Goal: Task Accomplishment & Management: Manage account settings

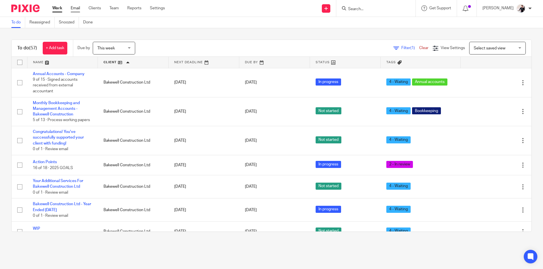
click at [74, 7] on link "Email" at bounding box center [75, 8] width 9 height 6
click at [95, 8] on link "Clients" at bounding box center [95, 8] width 12 height 6
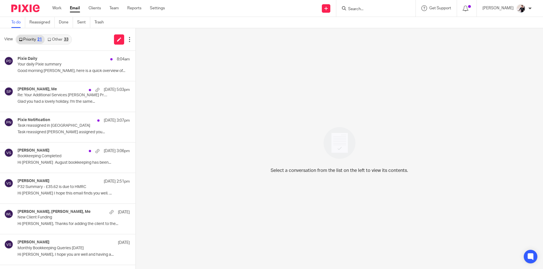
click at [63, 42] on link "Other 33" at bounding box center [58, 39] width 26 height 9
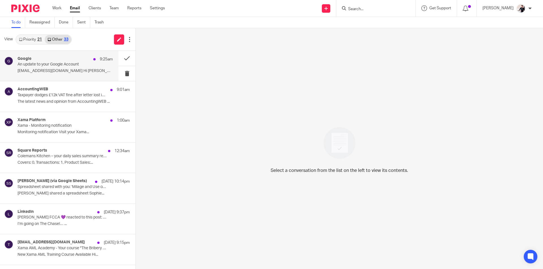
click at [66, 66] on p "An update to your Google Account" at bounding box center [56, 64] width 76 height 5
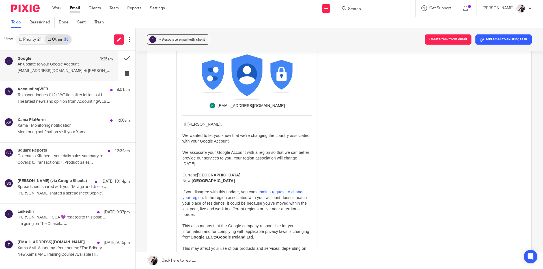
scroll to position [85, 0]
click at [292, 192] on link "submit a request to change your region" at bounding box center [243, 194] width 122 height 10
click at [54, 94] on p "Taxpayer dodges £12k VAT fine after letter lost in post" at bounding box center [56, 95] width 76 height 5
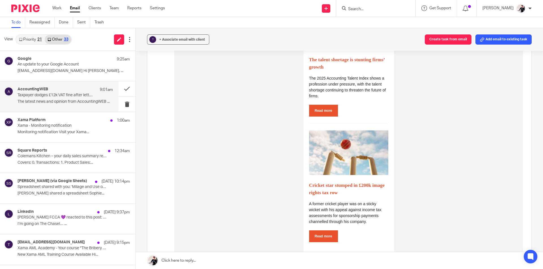
scroll to position [481, 0]
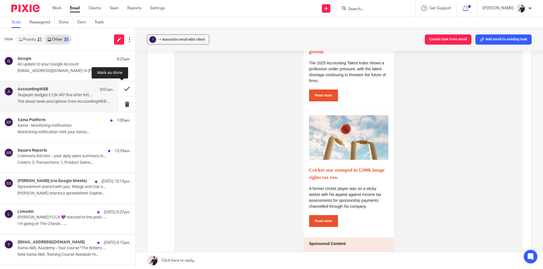
click at [120, 88] on button at bounding box center [126, 88] width 17 height 15
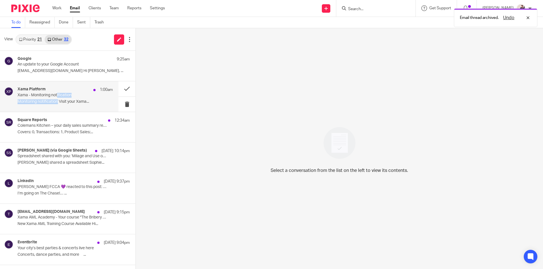
click at [58, 98] on div "Xama Platform 1:00am Xama - Monitoring notification Monitoring notification Vis…" at bounding box center [65, 96] width 95 height 19
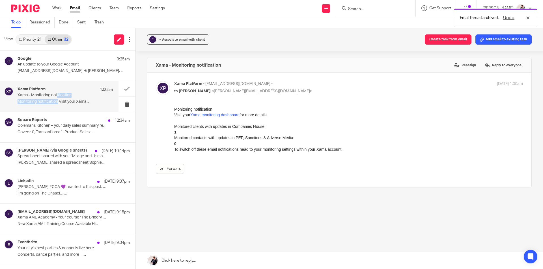
scroll to position [0, 0]
click at [219, 114] on link "Xama monitoring dashboard" at bounding box center [214, 115] width 49 height 5
click at [126, 92] on button at bounding box center [126, 88] width 17 height 15
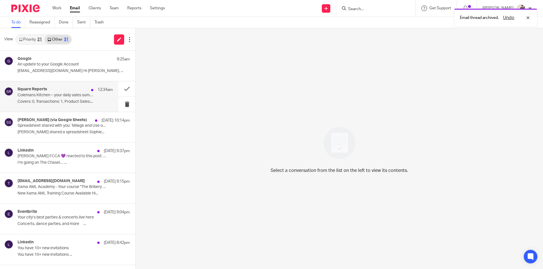
click at [74, 98] on div "Square Reports 12:34am Colemans Kitchen – your daily sales summary report for 1…" at bounding box center [65, 96] width 95 height 19
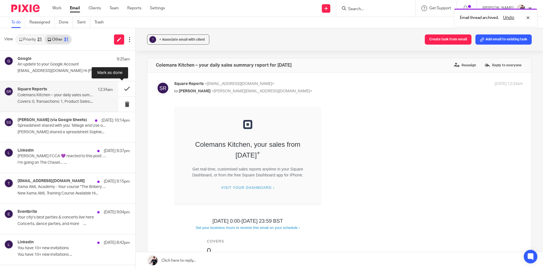
click at [122, 88] on button at bounding box center [126, 88] width 17 height 15
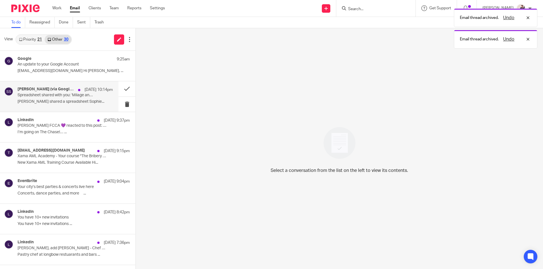
click at [42, 95] on p "Spreadsheet shared with you: ‘Milage and Use of Home 24-25’" at bounding box center [56, 95] width 76 height 5
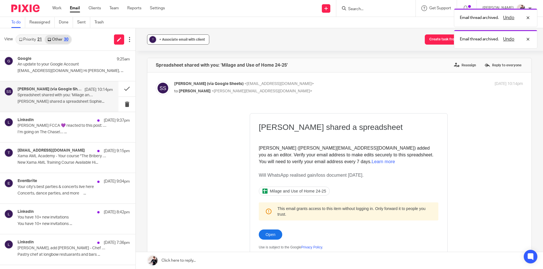
click at [189, 41] on span "+ Associate email with client" at bounding box center [182, 39] width 46 height 3
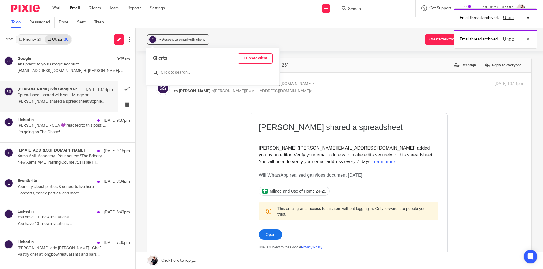
click at [197, 73] on input "text" at bounding box center [213, 73] width 120 height 6
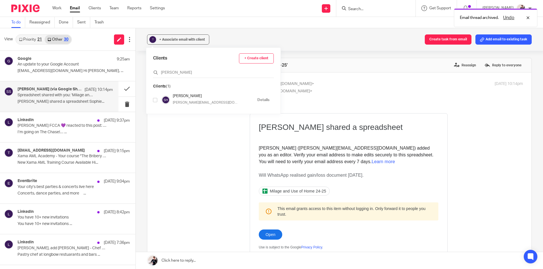
type input "sophie"
click at [154, 100] on input "checkbox" at bounding box center [155, 100] width 4 height 4
checkbox input "true"
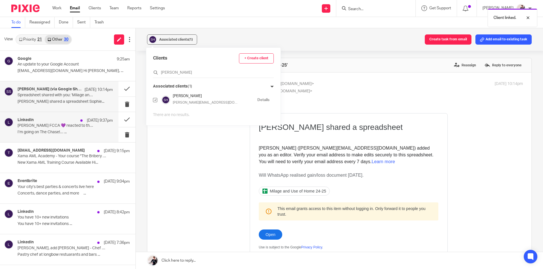
click at [55, 133] on p "I’m going on The Chase!… ..." at bounding box center [65, 132] width 95 height 5
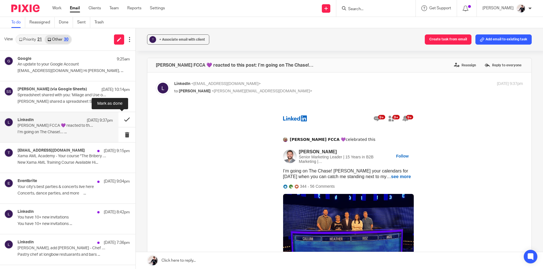
click at [123, 122] on button at bounding box center [126, 119] width 17 height 15
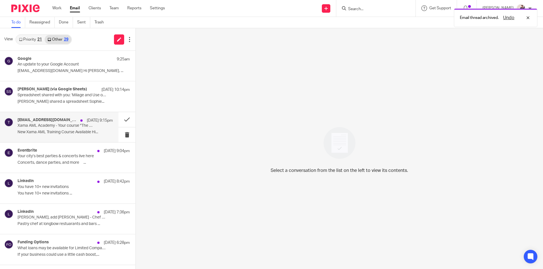
click at [77, 123] on div "15 Sep 9:15pm" at bounding box center [94, 121] width 35 height 6
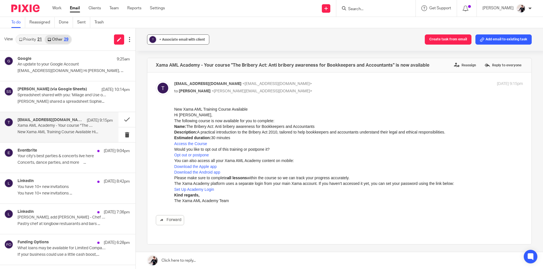
click at [190, 38] on span "+ Associate email with client" at bounding box center [182, 39] width 46 height 3
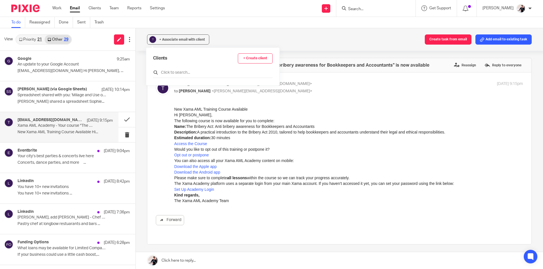
click at [197, 73] on input "text" at bounding box center [213, 73] width 120 height 6
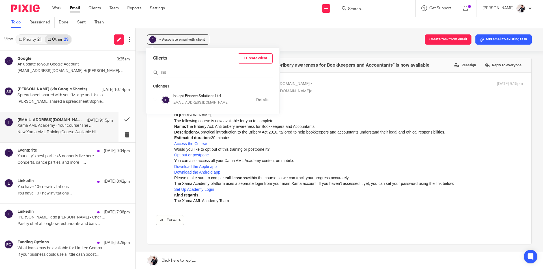
type input "ins"
click at [156, 99] on input "checkbox" at bounding box center [155, 100] width 4 height 4
checkbox input "true"
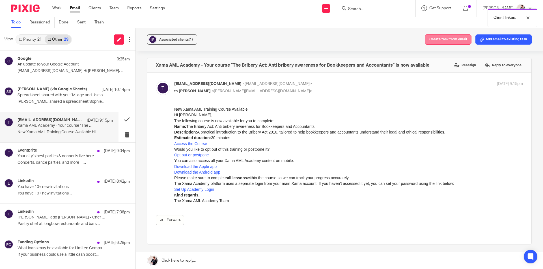
click at [447, 38] on button "Create task from email" at bounding box center [448, 39] width 47 height 10
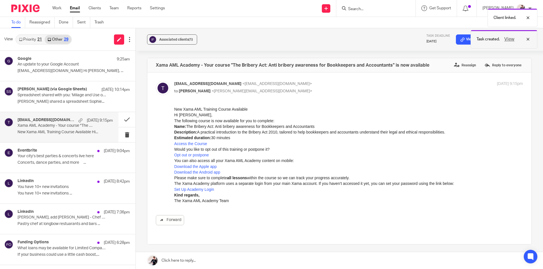
click at [509, 38] on button "View" at bounding box center [509, 39] width 14 height 7
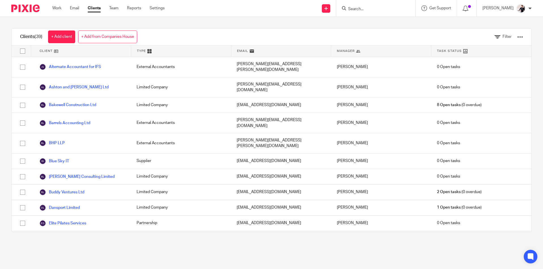
click at [514, 38] on div "Filter" at bounding box center [505, 37] width 54 height 17
click at [517, 37] on div at bounding box center [520, 37] width 6 height 6
click at [501, 59] on link "Update dates using Companies House" at bounding box center [474, 58] width 79 height 8
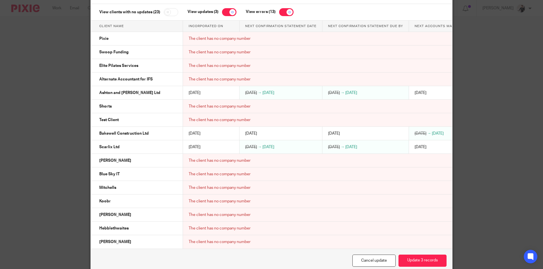
scroll to position [82, 0]
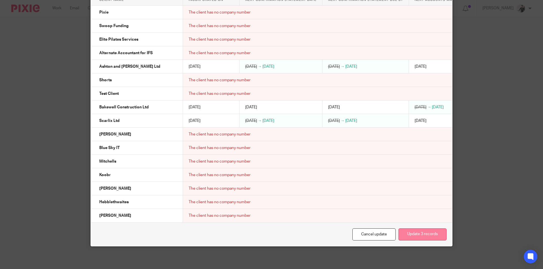
click at [435, 234] on button "Update 3 records" at bounding box center [422, 235] width 48 height 12
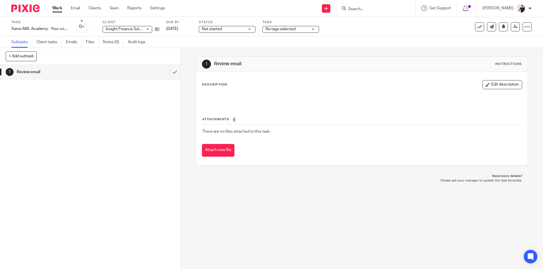
click at [212, 30] on span "Not started" at bounding box center [212, 29] width 20 height 4
click at [285, 28] on span "No tags selected" at bounding box center [281, 29] width 30 height 4
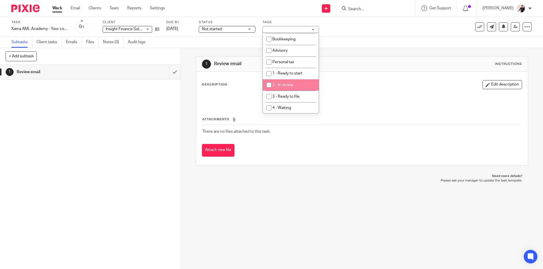
scroll to position [103, 0]
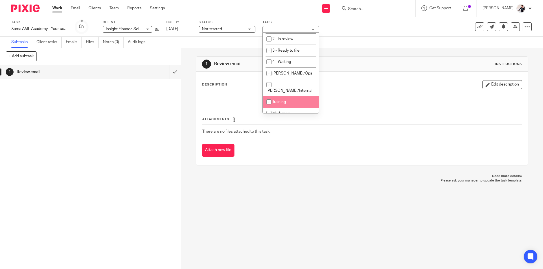
click at [298, 96] on li "Training" at bounding box center [291, 102] width 56 height 12
checkbox input "true"
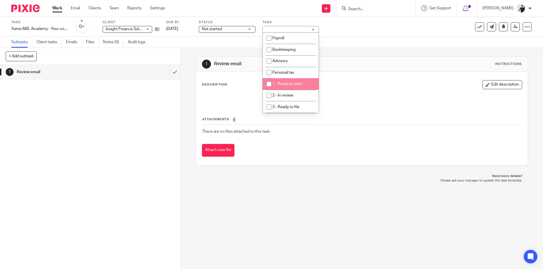
click at [270, 83] on input "checkbox" at bounding box center [269, 84] width 11 height 11
checkbox input "true"
click at [179, 29] on link "[DATE]" at bounding box center [178, 29] width 25 height 6
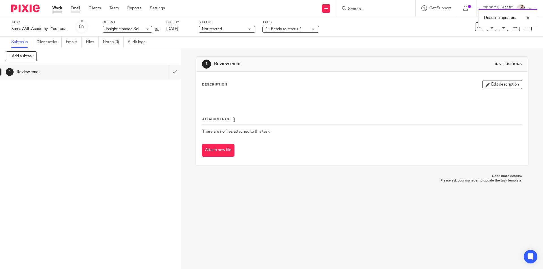
click at [75, 9] on link "Email" at bounding box center [75, 8] width 9 height 6
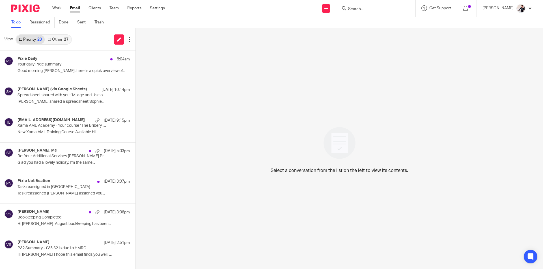
click at [64, 39] on div "27" at bounding box center [66, 40] width 5 height 4
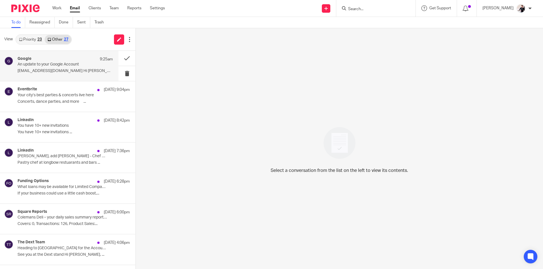
click at [66, 67] on p "An update to your Google Account" at bounding box center [56, 64] width 76 height 5
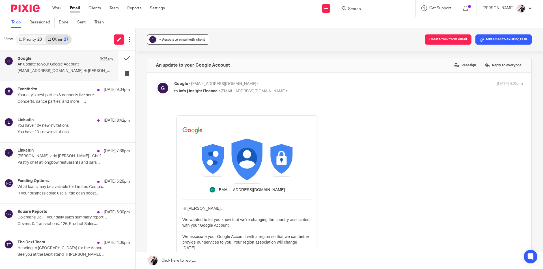
click at [193, 40] on span "+ Associate email with client" at bounding box center [182, 39] width 46 height 3
click at [195, 72] on input "text" at bounding box center [213, 73] width 120 height 6
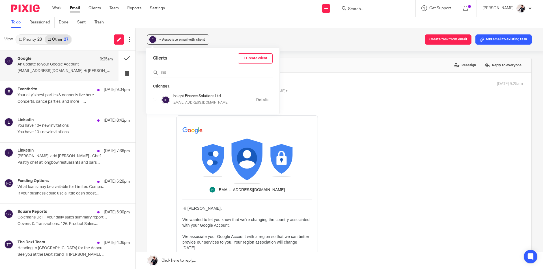
type input "ins"
click at [154, 101] on input "checkbox" at bounding box center [155, 100] width 4 height 4
checkbox input "true"
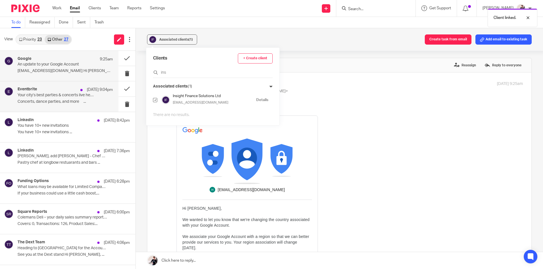
click at [62, 95] on p "Your city’s best parties & concerts live here" at bounding box center [56, 95] width 76 height 5
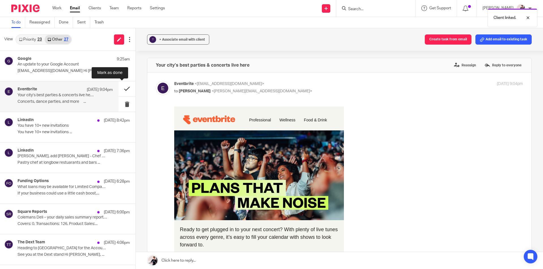
click at [121, 87] on button at bounding box center [126, 88] width 17 height 15
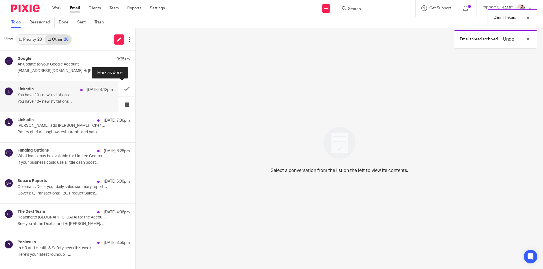
click at [127, 90] on button at bounding box center [126, 88] width 17 height 15
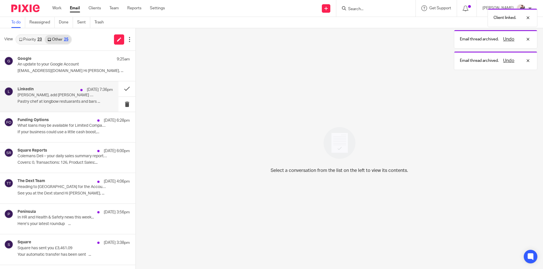
click at [63, 100] on p "Pastry chef at longbow restuarants and bars ..." at bounding box center [65, 102] width 95 height 5
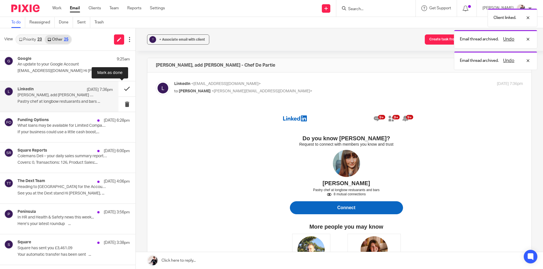
click at [121, 88] on button at bounding box center [126, 88] width 17 height 15
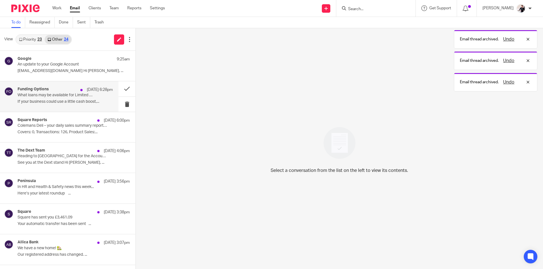
click at [52, 93] on p "What loans may be available for Limited Companies?" at bounding box center [56, 95] width 76 height 5
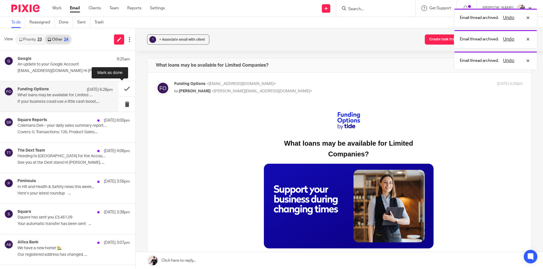
click at [124, 89] on button at bounding box center [126, 88] width 17 height 15
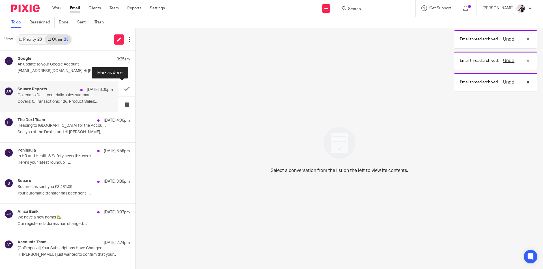
click at [122, 88] on button at bounding box center [126, 88] width 17 height 15
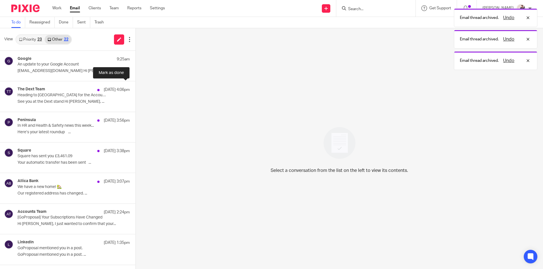
click at [135, 88] on button at bounding box center [137, 88] width 5 height 15
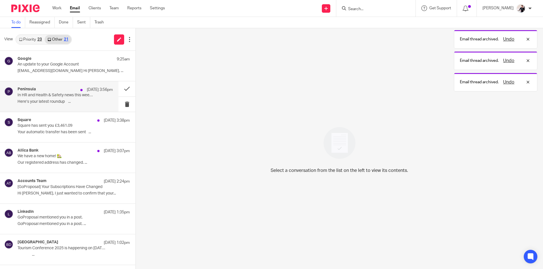
click at [67, 103] on p "Here’s your latest roundup ..." at bounding box center [65, 102] width 95 height 5
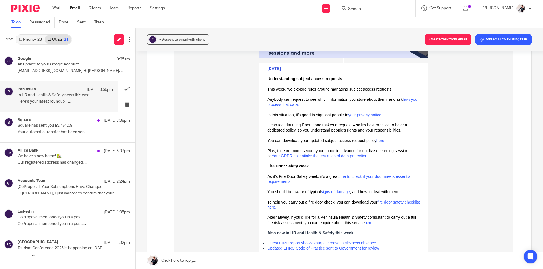
scroll to position [226, 0]
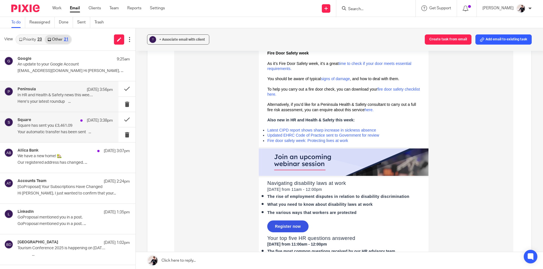
click at [14, 137] on div "Square 15 Sep 3:38pm Square has sent you £3,461.09 Your automatic transfer has …" at bounding box center [59, 127] width 118 height 30
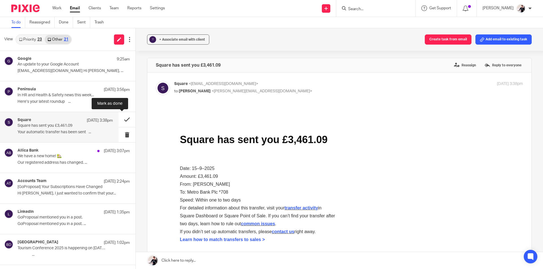
scroll to position [0, 0]
click at [121, 119] on button at bounding box center [126, 119] width 17 height 15
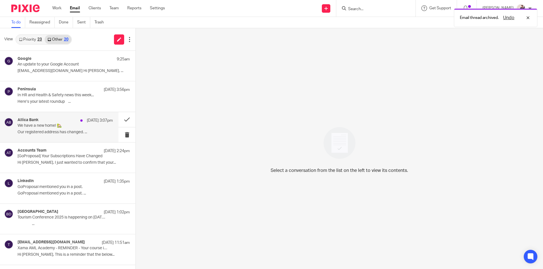
click at [52, 133] on p "Our registered address has changed. ..." at bounding box center [65, 132] width 95 height 5
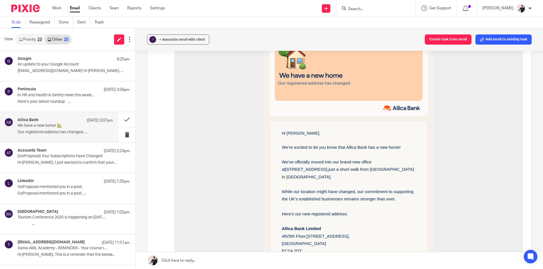
scroll to position [170, 0]
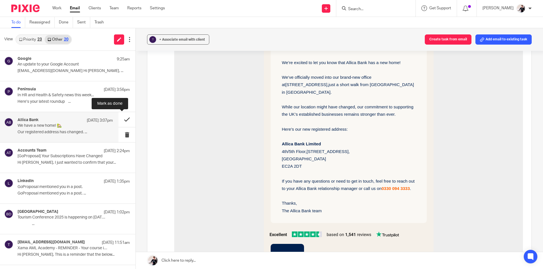
click at [118, 122] on button at bounding box center [126, 119] width 17 height 15
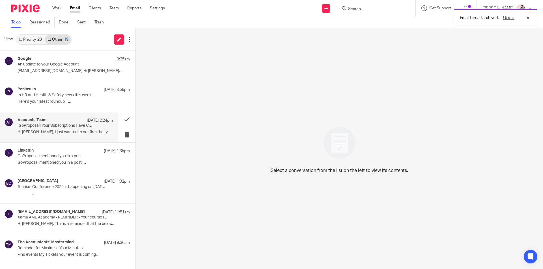
click at [35, 131] on p "Hi Helen, I just wanted to confirm that your..." at bounding box center [65, 132] width 95 height 5
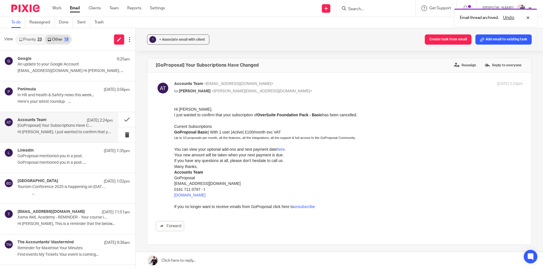
scroll to position [0, 0]
click at [121, 122] on button at bounding box center [126, 119] width 17 height 15
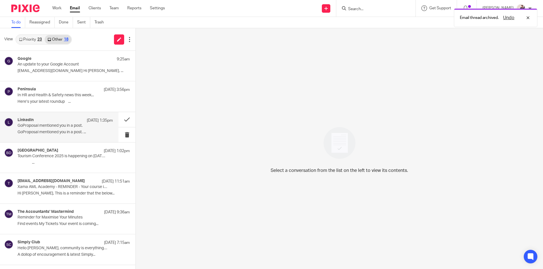
click at [43, 137] on div "LinkedIn 15 Sep 1:35pm GoProposal mentioned you in a post. GoProposal mentioned…" at bounding box center [59, 127] width 118 height 30
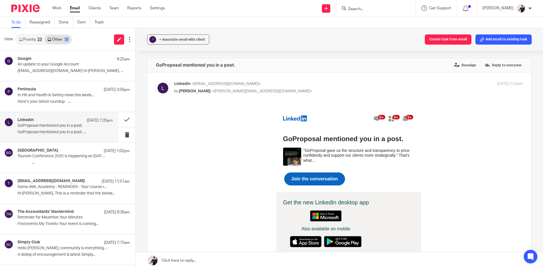
click at [312, 177] on span "Join the conversation" at bounding box center [314, 179] width 47 height 5
click at [122, 120] on button at bounding box center [126, 119] width 17 height 15
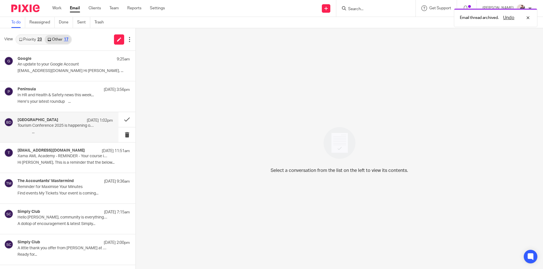
click at [70, 136] on div "Business Peak District 15 Sep 1:02pm Tourism Conference 2025 is happening on 24…" at bounding box center [65, 127] width 95 height 19
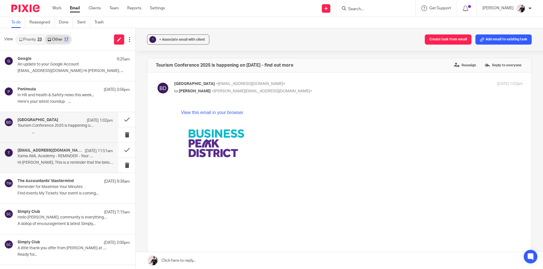
click at [62, 156] on p "Xama AML Academy - REMINDER - Your course is now available" at bounding box center [56, 156] width 76 height 5
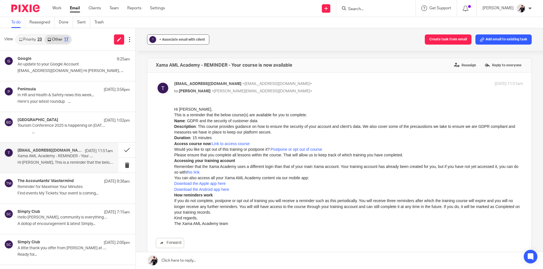
click at [183, 42] on div "+ Associate email with client" at bounding box center [182, 40] width 46 height 6
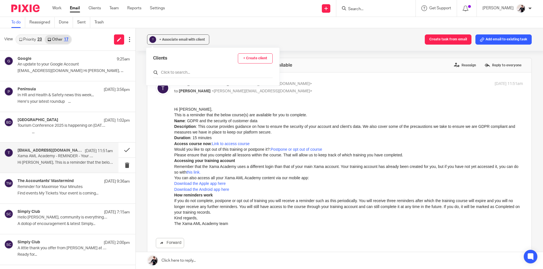
click at [185, 74] on input "text" at bounding box center [213, 73] width 120 height 6
type input "ins"
click at [155, 101] on input "checkbox" at bounding box center [155, 100] width 4 height 4
checkbox input "true"
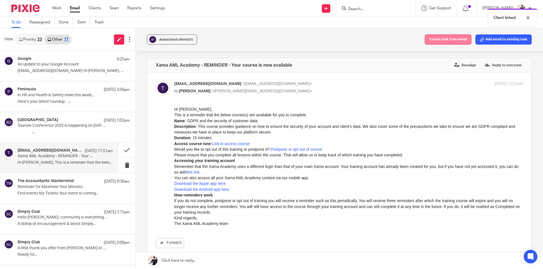
click at [446, 40] on button "Create task from email" at bounding box center [448, 39] width 47 height 10
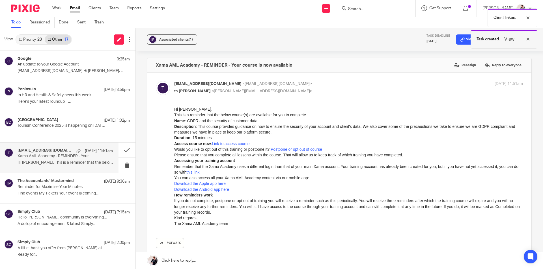
click at [508, 39] on button "View" at bounding box center [509, 39] width 14 height 7
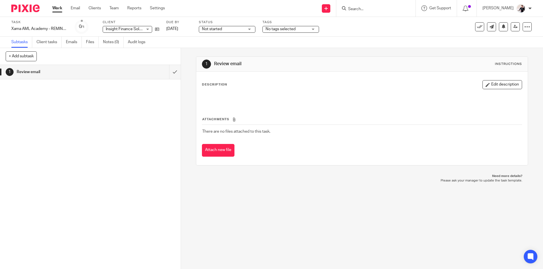
click at [269, 28] on span "No tags selected" at bounding box center [281, 29] width 30 height 4
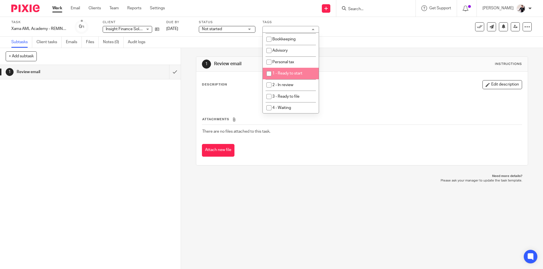
click at [289, 77] on li "1 - Ready to start" at bounding box center [291, 74] width 56 height 12
checkbox input "true"
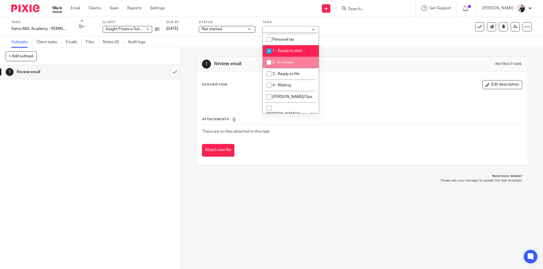
scroll to position [103, 0]
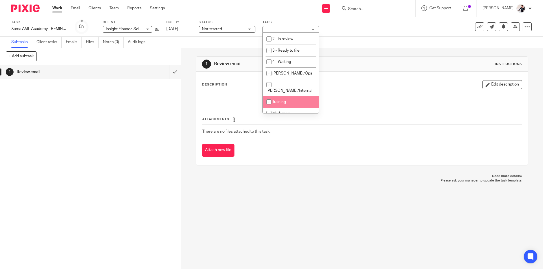
click at [294, 99] on li "Training" at bounding box center [291, 102] width 56 height 12
checkbox input "true"
click at [180, 30] on link "[DATE]" at bounding box center [178, 29] width 25 height 6
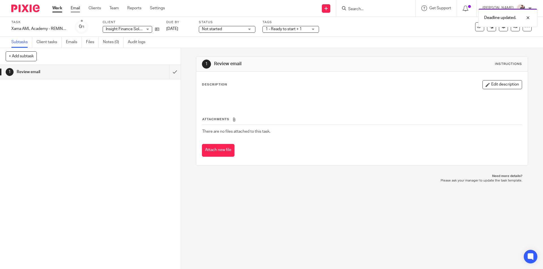
click at [73, 6] on link "Email" at bounding box center [75, 8] width 9 height 6
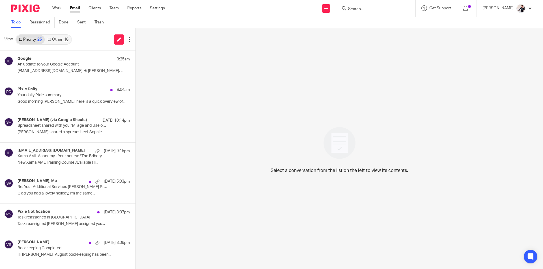
click at [66, 38] on div "16" at bounding box center [66, 40] width 5 height 4
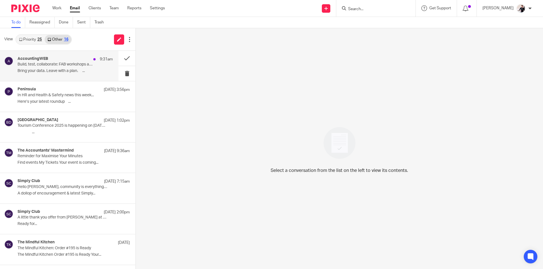
click at [73, 63] on p "Build, test, collaborate: FAB workshops are back ✨" at bounding box center [56, 64] width 76 height 5
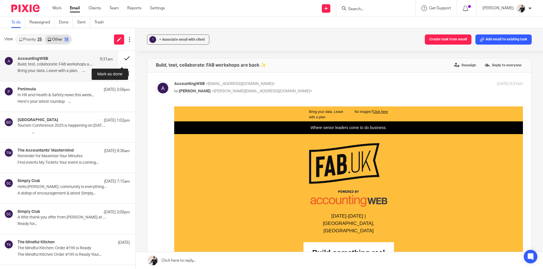
click at [121, 59] on button at bounding box center [126, 58] width 17 height 15
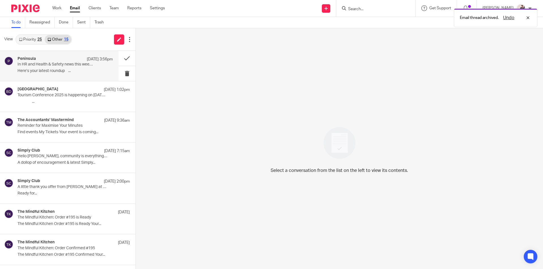
click at [79, 75] on div "Peninsula [DATE] 3:56pm In HR and Health & Safety news this week... Here’s your…" at bounding box center [65, 66] width 95 height 19
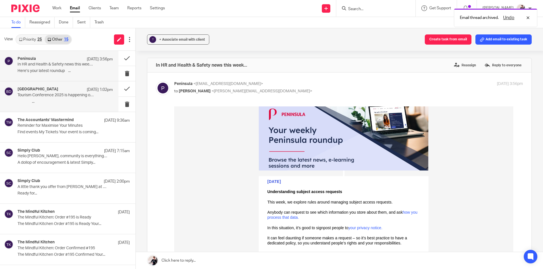
click at [64, 92] on div "[GEOGRAPHIC_DATA] [DATE] 1:02pm" at bounding box center [65, 90] width 95 height 6
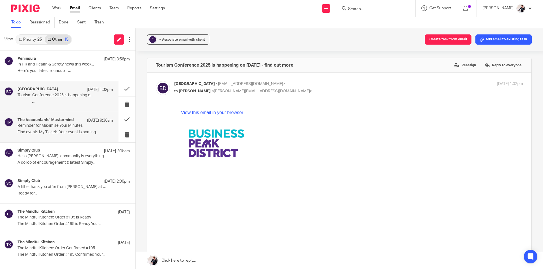
click at [59, 126] on p "Reminder for Maximise Your Minutes" at bounding box center [56, 126] width 76 height 5
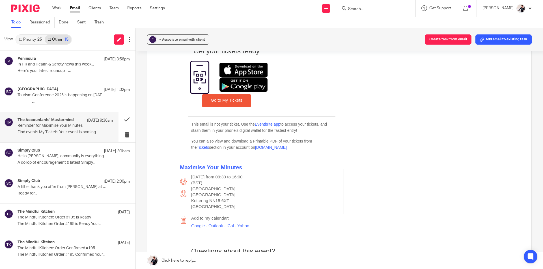
scroll to position [141, 0]
click at [121, 119] on button at bounding box center [126, 119] width 17 height 15
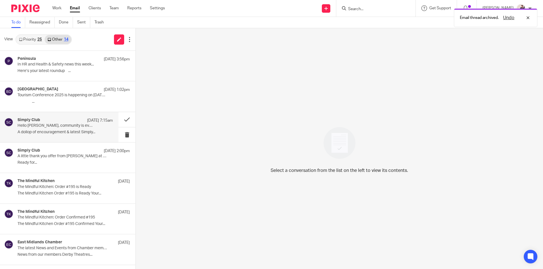
click at [53, 128] on p "Hello Helen, community is everything & we're right here." at bounding box center [56, 126] width 76 height 5
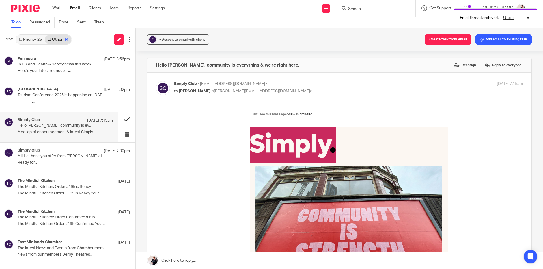
scroll to position [0, 0]
click at [118, 121] on button at bounding box center [126, 119] width 17 height 15
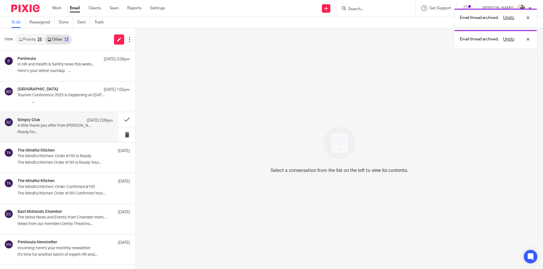
click at [62, 143] on div "The Mindful Kitchen 13 Sep The Mindful Kitchen: Order #195 is Ready The Mindful…" at bounding box center [67, 158] width 135 height 30
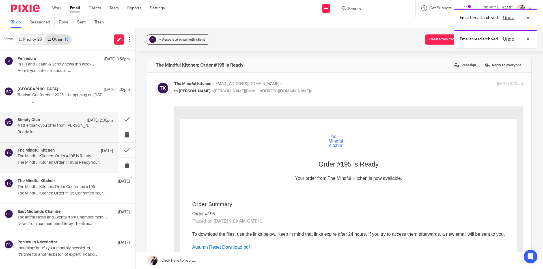
click at [69, 134] on p "Ready for..." at bounding box center [65, 132] width 95 height 5
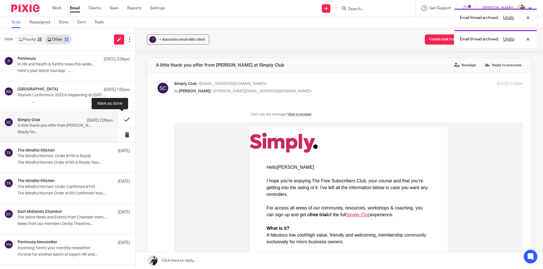
click at [122, 120] on button at bounding box center [126, 119] width 17 height 15
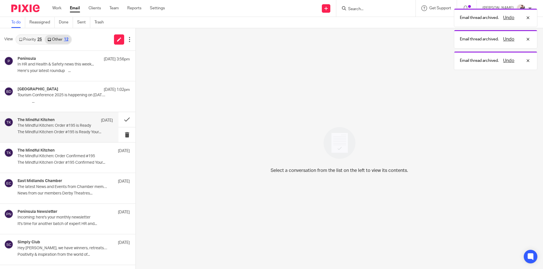
click at [75, 133] on p "The Mindful Kitchen Order #195 is Ready Your..." at bounding box center [65, 132] width 95 height 5
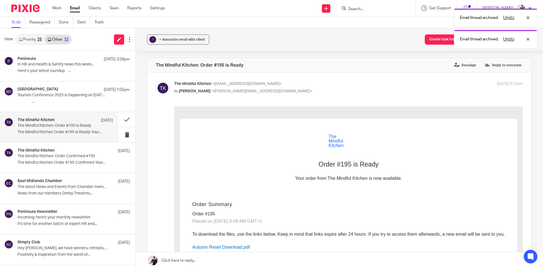
scroll to position [85, 0]
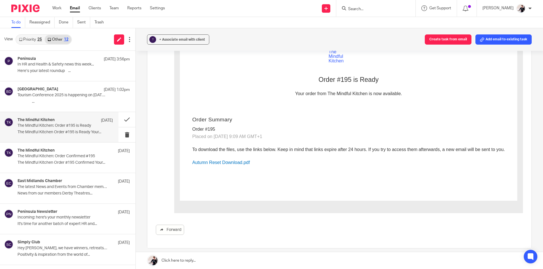
click at [225, 163] on link "Autumn Reset Download.pdf" at bounding box center [221, 162] width 58 height 5
click at [124, 117] on button at bounding box center [126, 119] width 17 height 15
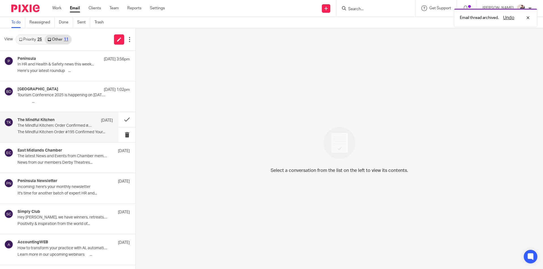
click at [40, 132] on p "The Mindful Kitchen Order #195 Confirmed Your..." at bounding box center [65, 132] width 95 height 5
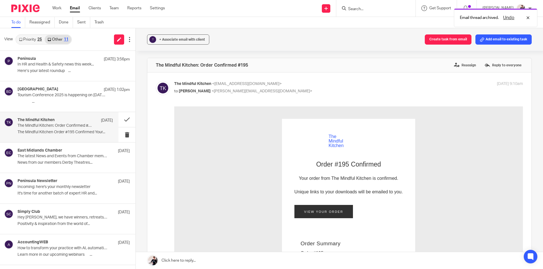
scroll to position [0, 0]
click at [124, 120] on button at bounding box center [126, 119] width 17 height 15
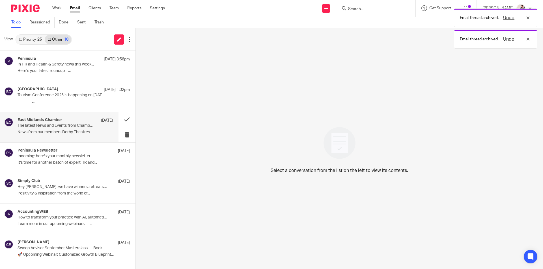
click at [78, 124] on p "The latest News and Events from Chamber members" at bounding box center [56, 126] width 76 height 5
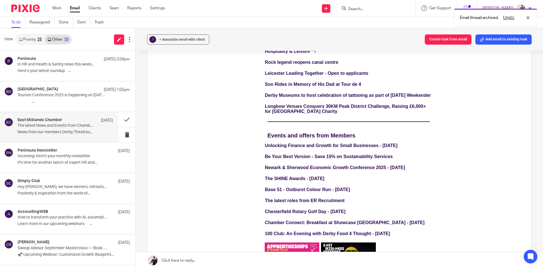
scroll to position [254, 0]
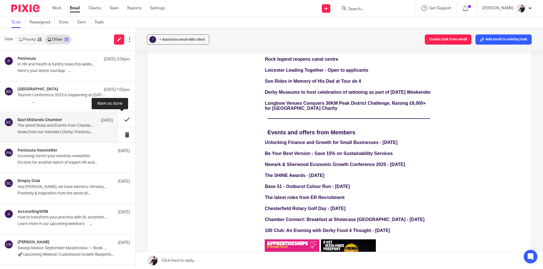
click at [128, 120] on button at bounding box center [126, 119] width 17 height 15
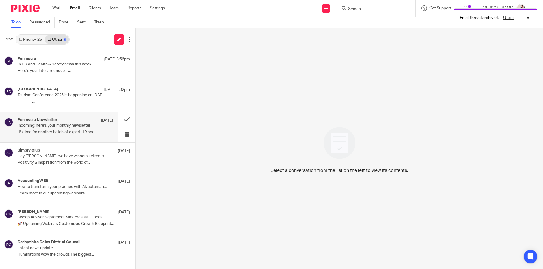
click at [64, 129] on div "Peninsula Newsletter 12 Sep Incoming: here's your monthly newsletter It's time …" at bounding box center [65, 127] width 95 height 19
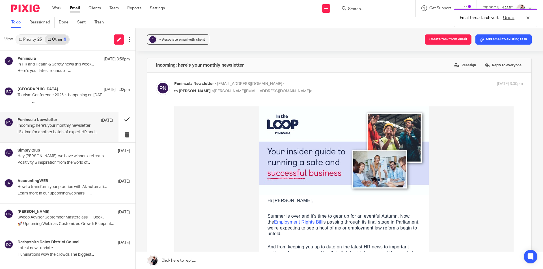
scroll to position [0, 0]
click at [64, 148] on div "Simply Club 12 Sep Hey Helen, we have winners, retreats & cake Positivity & ins…" at bounding box center [59, 158] width 118 height 30
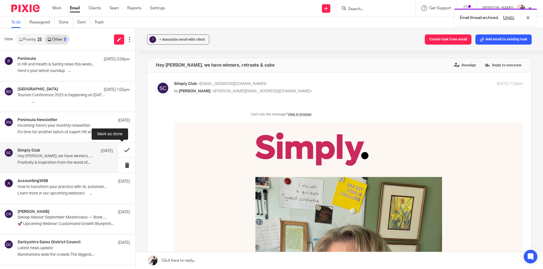
click at [120, 146] on button at bounding box center [126, 150] width 17 height 15
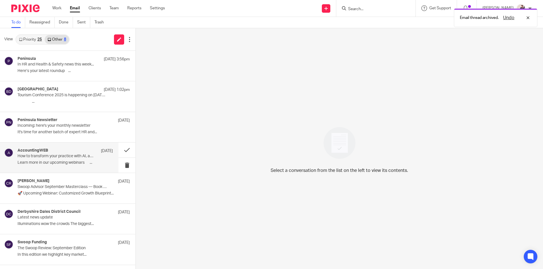
click at [64, 161] on p "Learn more in our upcoming webinars ‌ ‌ ‌ ‌ ‌ ‌..." at bounding box center [65, 163] width 95 height 5
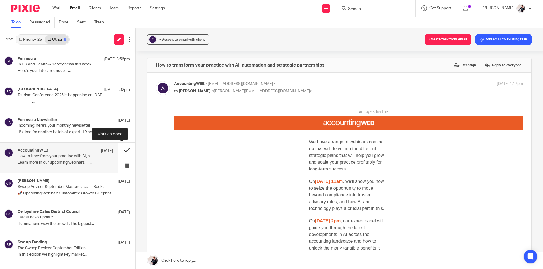
click at [125, 150] on button at bounding box center [126, 150] width 17 height 15
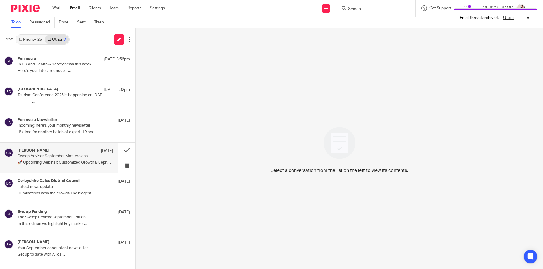
click at [56, 157] on p "Swoop Advisor September Masterclass — Book Now" at bounding box center [56, 156] width 76 height 5
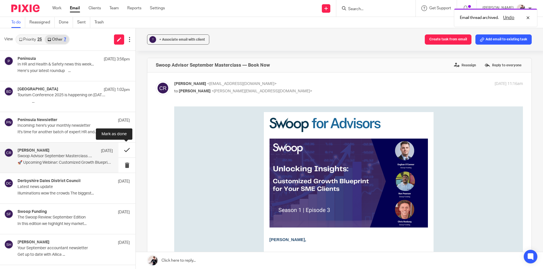
click at [128, 151] on button at bounding box center [126, 150] width 17 height 15
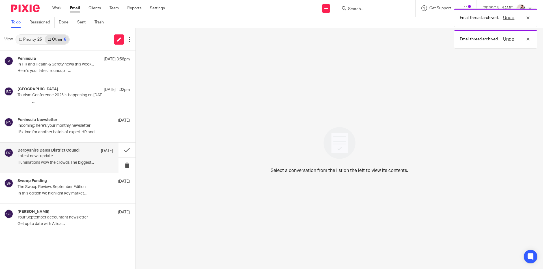
click at [61, 150] on h4 "Derbyshire Dales District Council" at bounding box center [49, 150] width 63 height 5
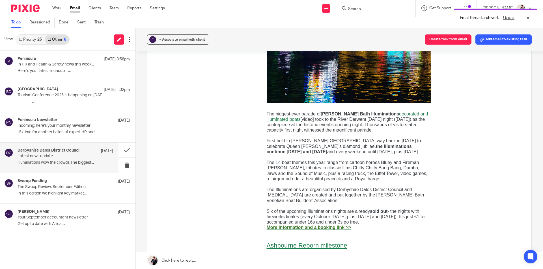
scroll to position [198, 0]
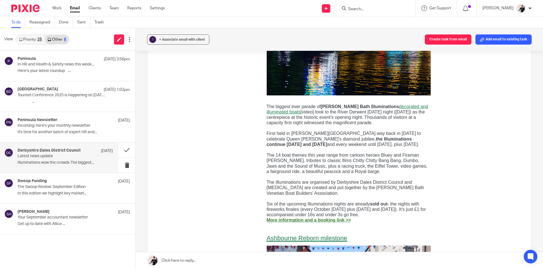
click at [203, 264] on link at bounding box center [339, 261] width 407 height 17
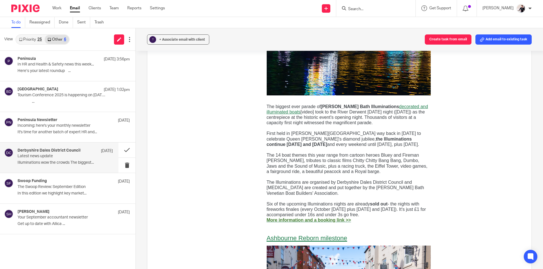
scroll to position [794, 0]
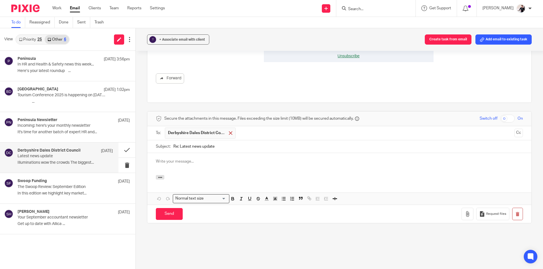
click at [229, 131] on span at bounding box center [231, 133] width 4 height 4
click at [209, 130] on input "text" at bounding box center [339, 133] width 346 height 7
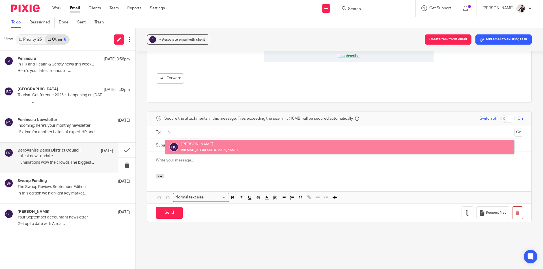
type input "hl"
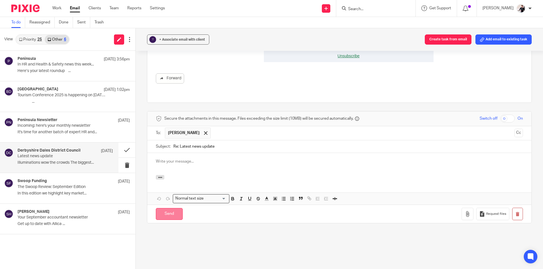
click at [170, 212] on input "Send" at bounding box center [169, 214] width 27 height 12
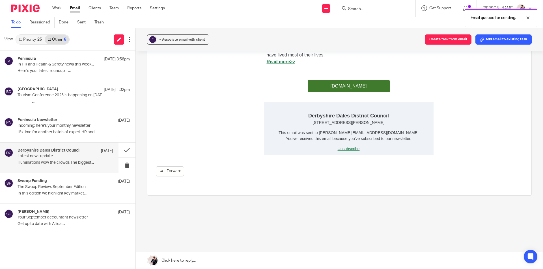
scroll to position [695, 0]
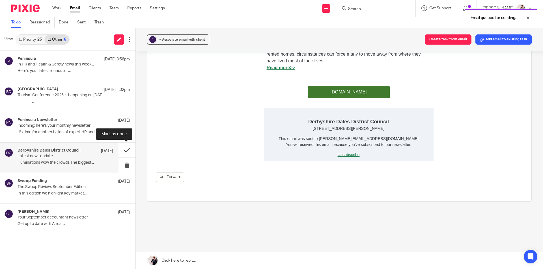
click at [125, 147] on button at bounding box center [126, 150] width 17 height 15
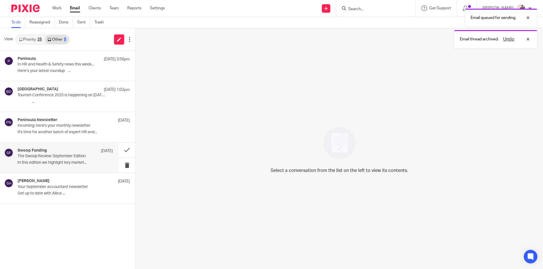
click at [78, 157] on p "The Swoop Review: September Edition" at bounding box center [56, 156] width 76 height 5
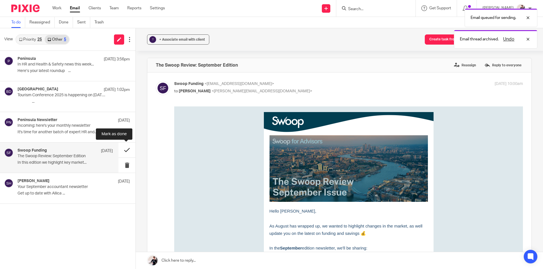
scroll to position [0, 0]
click at [124, 151] on button at bounding box center [126, 150] width 17 height 15
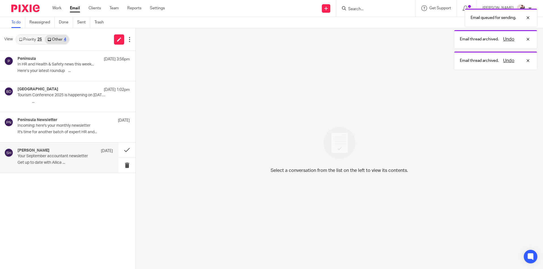
click at [64, 150] on div "Sophie Hossack 9 Sep" at bounding box center [65, 151] width 95 height 6
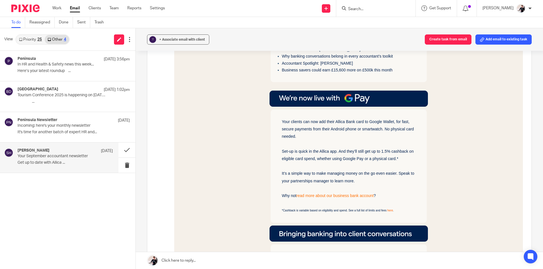
scroll to position [198, 0]
click at [124, 150] on button at bounding box center [126, 150] width 17 height 15
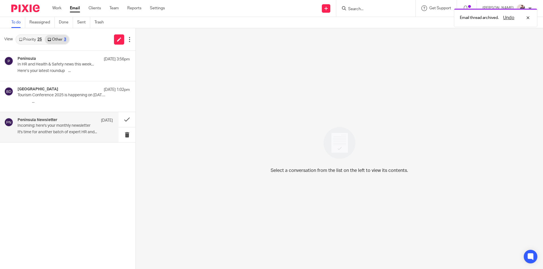
click at [84, 120] on div "Peninsula Newsletter 12 Sep" at bounding box center [65, 121] width 95 height 6
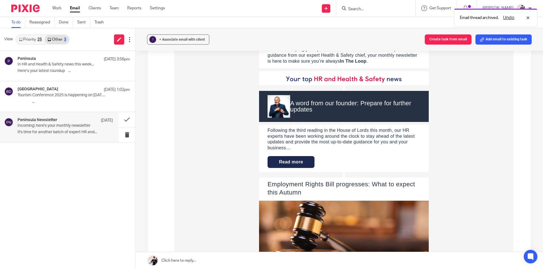
scroll to position [0, 0]
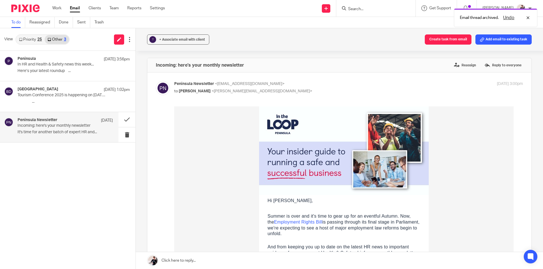
click at [37, 39] on link "Priority 25" at bounding box center [30, 39] width 29 height 9
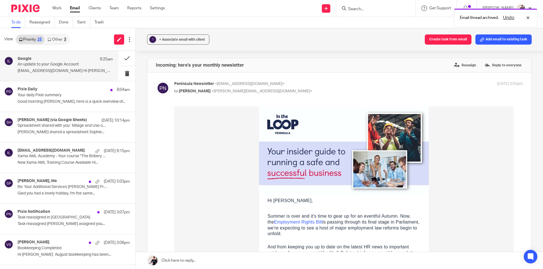
click at [50, 61] on div "Google 9:25am" at bounding box center [65, 60] width 95 height 6
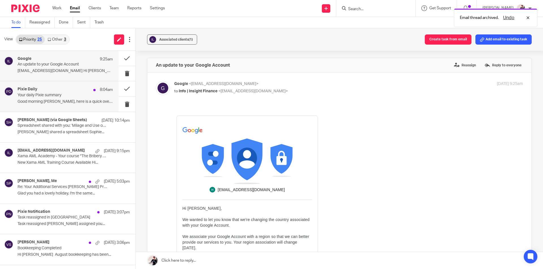
click at [46, 95] on p "Your daily Pixie summary" at bounding box center [56, 95] width 76 height 5
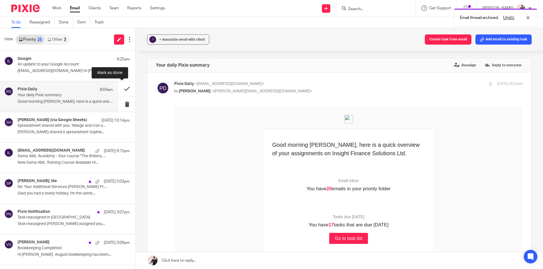
click at [119, 89] on button at bounding box center [126, 88] width 17 height 15
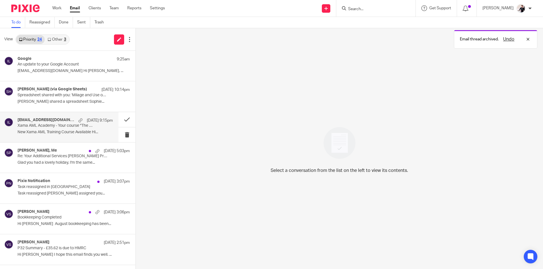
click at [68, 117] on div "training@xamatech.com 15 Sep 9:15pm Xama AML Academy - Your course "The Bribery…" at bounding box center [59, 127] width 118 height 30
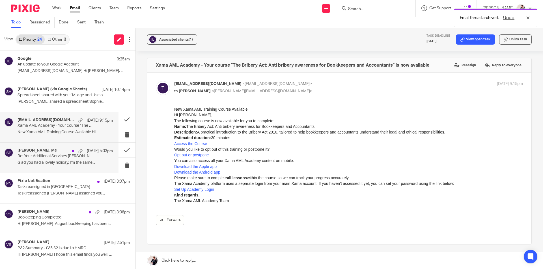
click at [55, 157] on p "Re: Your Additional Services [PERSON_NAME] Proposal #IFS1091. Please Review and…" at bounding box center [56, 156] width 76 height 5
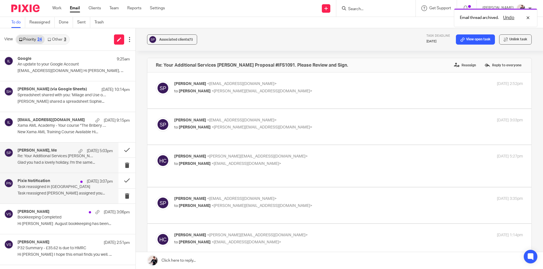
click at [54, 188] on p "Task reassigned in [GEOGRAPHIC_DATA]" at bounding box center [56, 187] width 76 height 5
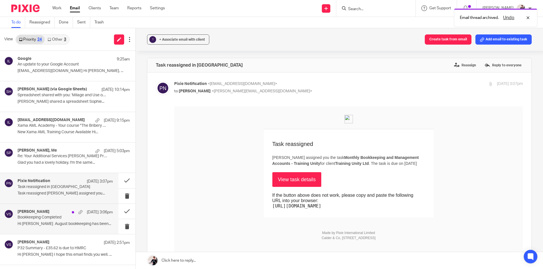
click at [57, 210] on div "Vicki Sanders 15 Sep 3:06pm" at bounding box center [65, 213] width 95 height 6
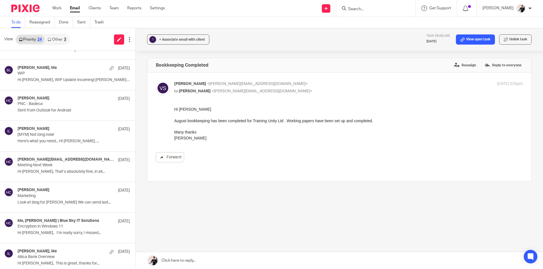
scroll to position [486, 0]
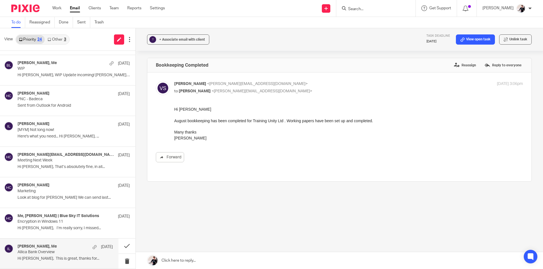
click at [51, 254] on p "Allica Bank Overview" at bounding box center [56, 252] width 76 height 5
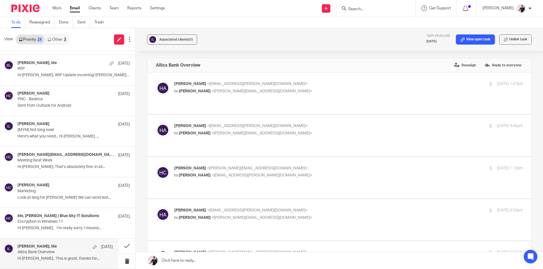
scroll to position [0, 0]
click at [75, 249] on div "Henok Aklilu, Me 21 Aug" at bounding box center [65, 248] width 95 height 6
click at [120, 248] on button at bounding box center [126, 246] width 17 height 15
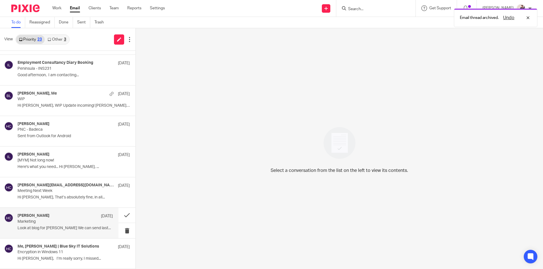
scroll to position [456, 0]
click at [64, 226] on div "Helen Crapper 9 Sep Marketing Look at blog for Stacey We can send last..." at bounding box center [65, 223] width 95 height 19
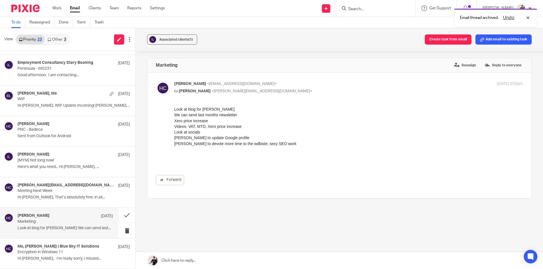
scroll to position [0, 0]
click at [454, 38] on button "Create task from email" at bounding box center [448, 39] width 47 height 10
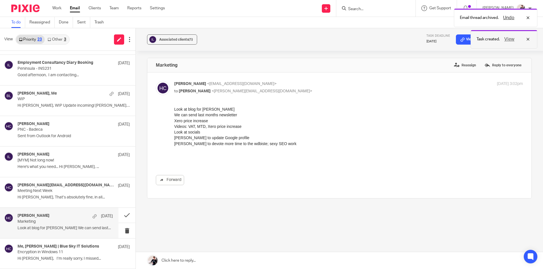
click at [508, 38] on button "View" at bounding box center [509, 39] width 14 height 7
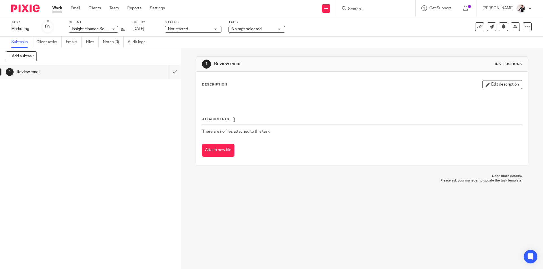
click at [186, 31] on span "Not started" at bounding box center [178, 29] width 20 height 4
click at [262, 30] on span "No tags selected" at bounding box center [253, 29] width 42 height 6
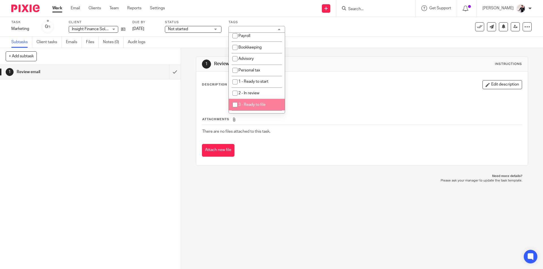
scroll to position [46, 0]
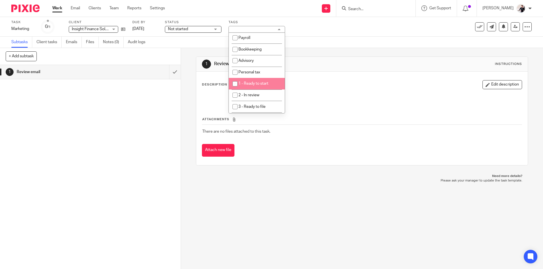
click at [266, 83] on span "1 - Ready to start" at bounding box center [253, 84] width 30 height 4
checkbox input "true"
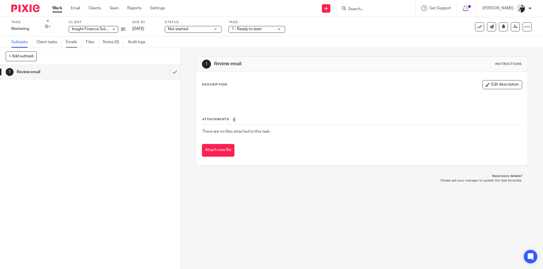
click at [68, 42] on link "Emails" at bounding box center [74, 42] width 16 height 11
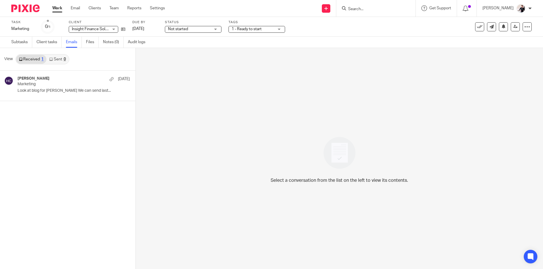
click at [55, 81] on div "[PERSON_NAME] [DATE]" at bounding box center [74, 79] width 112 height 6
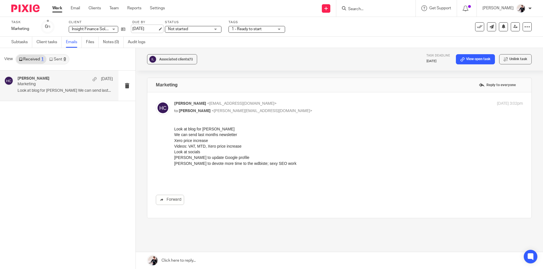
click at [142, 29] on link "[DATE]" at bounding box center [144, 29] width 25 height 6
click at [78, 10] on link "Email" at bounding box center [75, 8] width 9 height 6
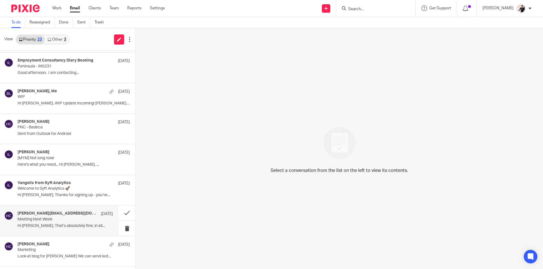
scroll to position [486, 0]
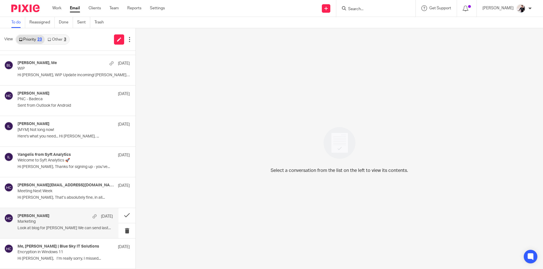
click at [62, 225] on div "[PERSON_NAME] [DATE] Marketing Look at blog for [PERSON_NAME] We can send last.…" at bounding box center [65, 223] width 95 height 19
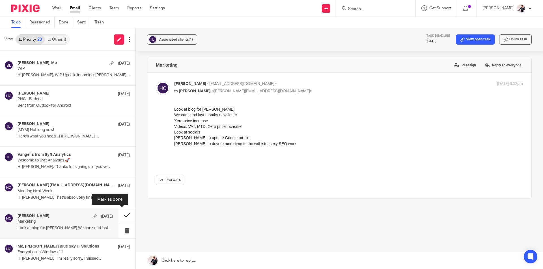
scroll to position [0, 0]
click at [122, 215] on button at bounding box center [126, 215] width 17 height 15
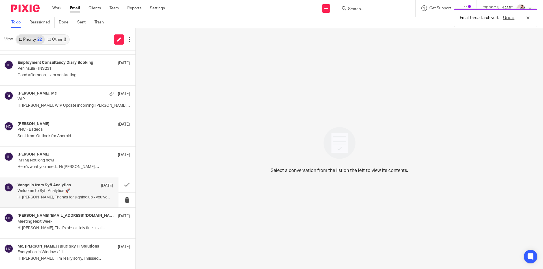
click at [37, 194] on div "Vangelis from Syft Analytics [DATE] Welcome to Syft Analytics 🚀 Hi [PERSON_NAME…" at bounding box center [65, 192] width 95 height 19
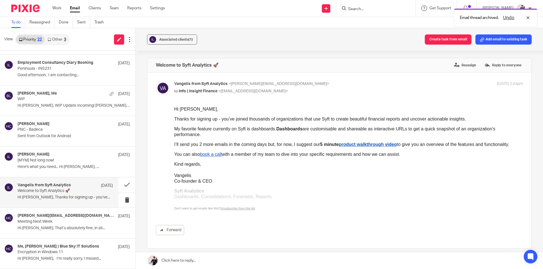
scroll to position [0, 0]
click at [437, 39] on button "Create task from email" at bounding box center [448, 39] width 47 height 10
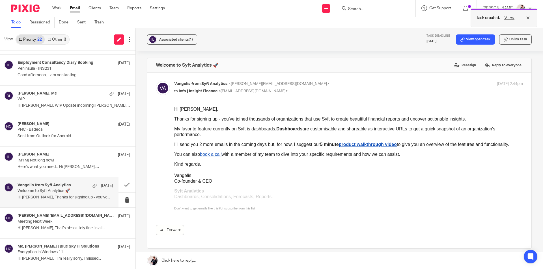
click at [508, 18] on button "View" at bounding box center [509, 17] width 14 height 7
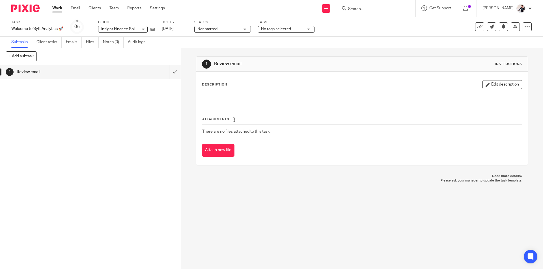
click at [279, 29] on span "No tags selected" at bounding box center [276, 29] width 30 height 4
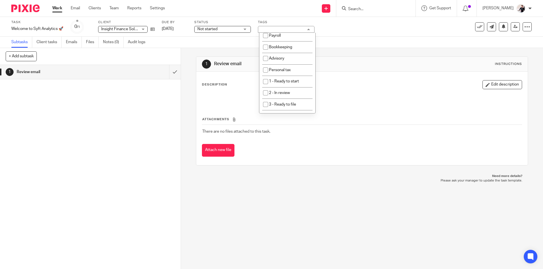
scroll to position [46, 0]
click at [292, 84] on span "1 - Ready to start" at bounding box center [284, 84] width 30 height 4
checkbox input "true"
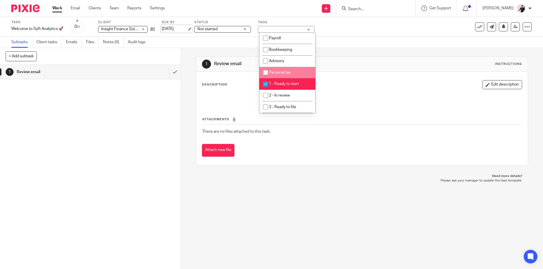
click at [174, 27] on link "16 Sep 2025" at bounding box center [174, 29] width 25 height 6
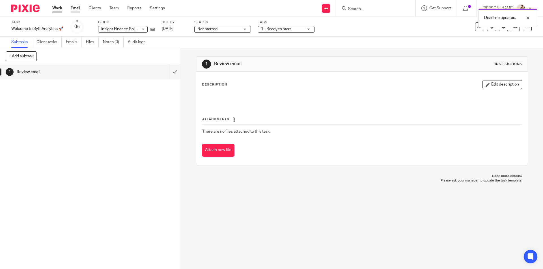
click at [74, 8] on link "Email" at bounding box center [75, 8] width 9 height 6
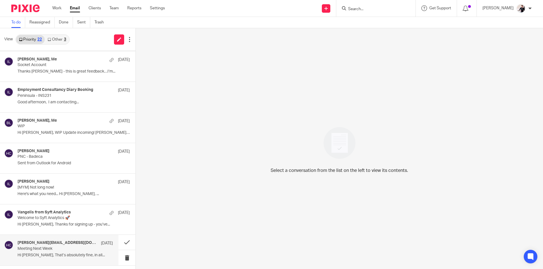
scroll to position [456, 0]
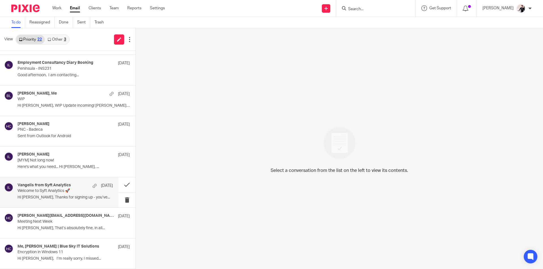
click at [68, 196] on p "Hi [PERSON_NAME], Thanks for signing up - you’ve..." at bounding box center [65, 197] width 95 height 5
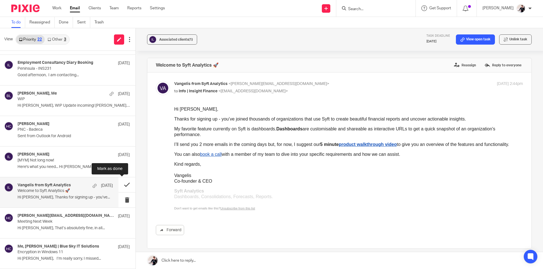
scroll to position [0, 0]
click at [122, 184] on button at bounding box center [126, 185] width 17 height 15
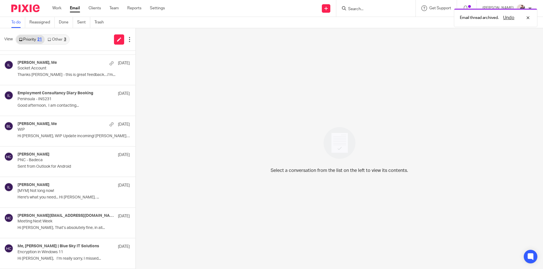
scroll to position [425, 0]
click at [51, 232] on div "[PERSON_NAME][EMAIL_ADDRESS][DOMAIN_NAME], Me [DATE] Meeting Next Week Hi [PERS…" at bounding box center [65, 223] width 95 height 19
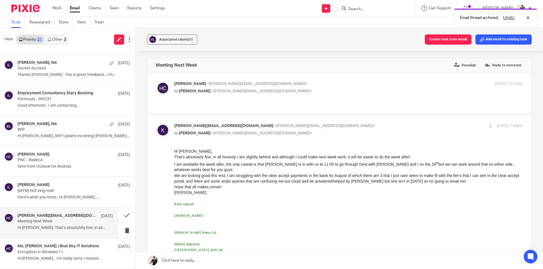
scroll to position [0, 0]
click at [229, 259] on link at bounding box center [339, 261] width 407 height 17
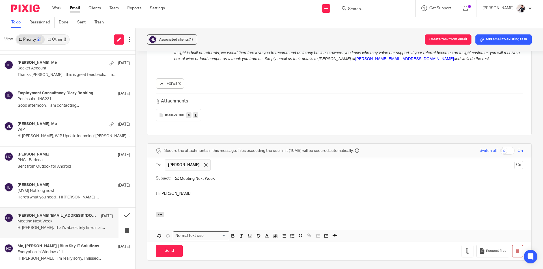
scroll to position [502, 0]
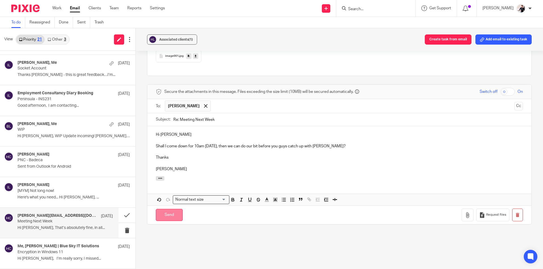
click at [173, 212] on input "Send" at bounding box center [169, 215] width 27 height 12
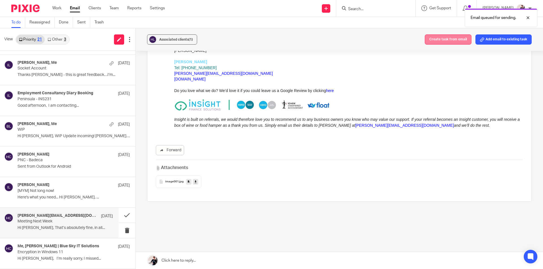
click at [446, 42] on button "Create task from email" at bounding box center [448, 39] width 47 height 10
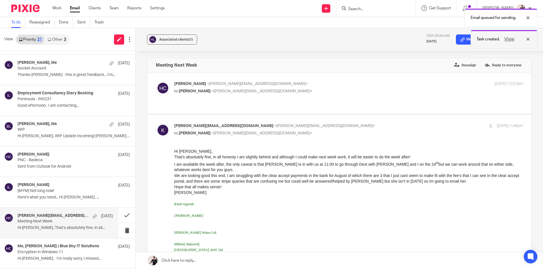
scroll to position [0, 0]
click at [516, 37] on div "View" at bounding box center [516, 39] width 32 height 7
click at [472, 42] on link "View open task" at bounding box center [475, 39] width 39 height 10
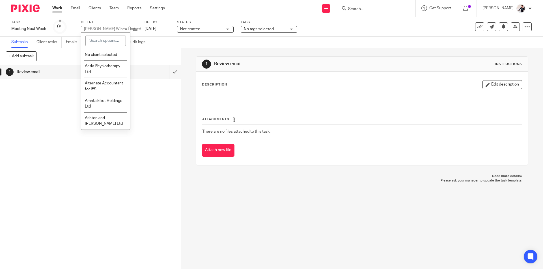
drag, startPoint x: 187, startPoint y: 29, endPoint x: 191, endPoint y: 31, distance: 4.7
click at [187, 29] on span "Not started" at bounding box center [190, 29] width 20 height 4
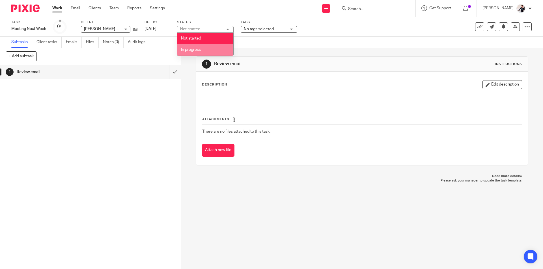
click at [197, 48] on span "In progress" at bounding box center [191, 50] width 20 height 4
click at [265, 29] on span "No tags selected" at bounding box center [259, 29] width 30 height 4
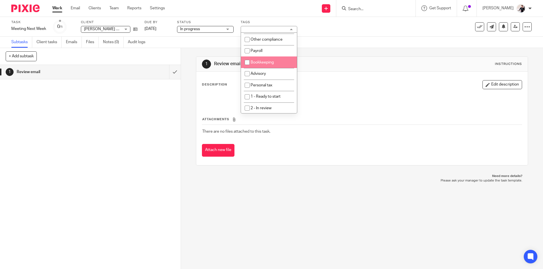
scroll to position [57, 0]
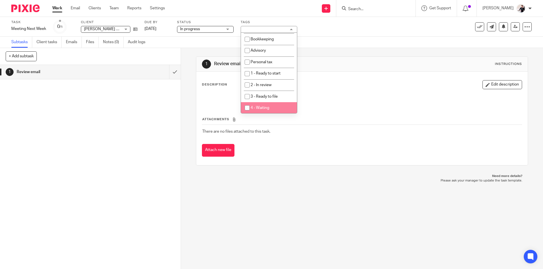
click at [277, 106] on li "4 - Waiting" at bounding box center [269, 108] width 56 height 12
checkbox input "true"
click at [153, 31] on link "[DATE]" at bounding box center [156, 29] width 25 height 6
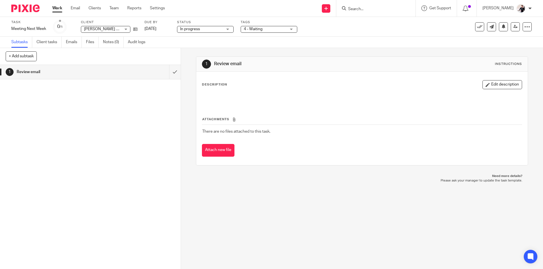
click at [361, 10] on input "Search" at bounding box center [373, 9] width 51 height 5
type input "o"
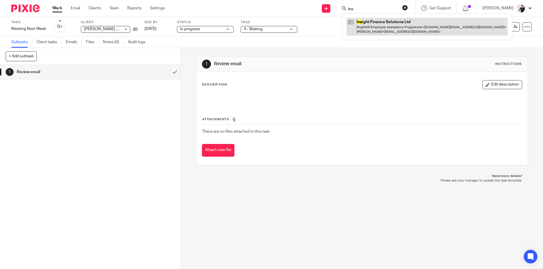
type input "ins"
click at [387, 21] on link at bounding box center [426, 27] width 161 height 18
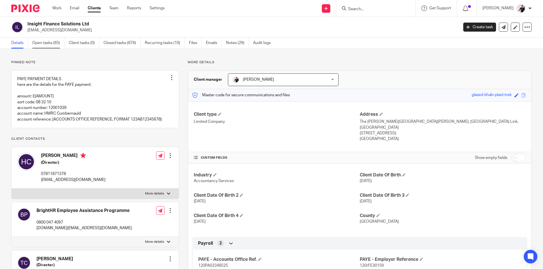
click at [51, 46] on link "Open tasks (65)" at bounding box center [48, 43] width 32 height 11
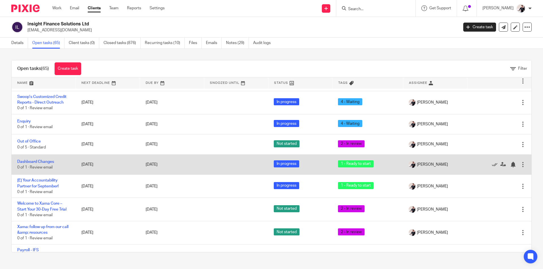
scroll to position [198, 0]
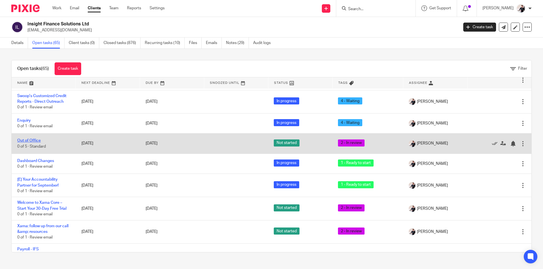
click at [35, 141] on link "Out of Office" at bounding box center [28, 141] width 23 height 4
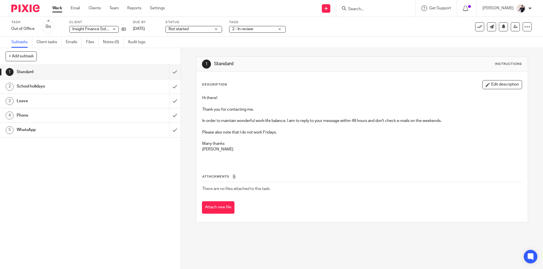
click at [52, 100] on h1 "Leave" at bounding box center [66, 101] width 98 height 8
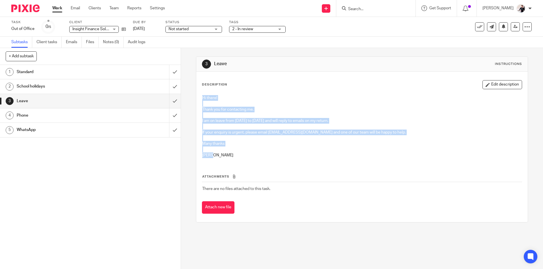
drag, startPoint x: 214, startPoint y: 155, endPoint x: 191, endPoint y: 98, distance: 61.3
click at [191, 98] on div "3 Leave Instructions Description Edit description Hi there! Thank you for conta…" at bounding box center [362, 158] width 362 height 221
copy div "Hi there! Thank you for contacting me. I am on leave from [DATE] to [DATE] and …"
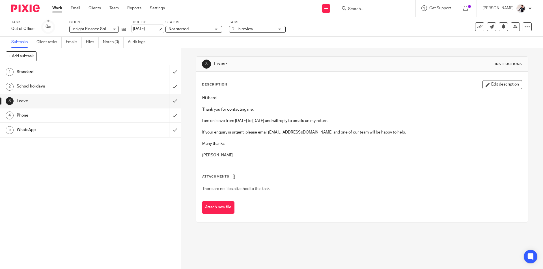
click at [144, 32] on link "[DATE]" at bounding box center [145, 29] width 25 height 6
click at [75, 8] on link "Email" at bounding box center [75, 8] width 9 height 6
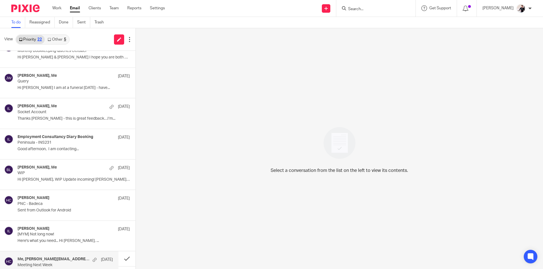
scroll to position [456, 0]
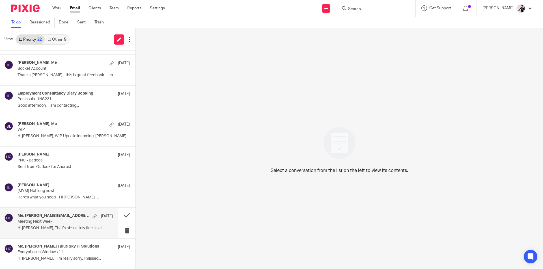
click at [66, 224] on p "Meeting Next Week" at bounding box center [56, 222] width 76 height 5
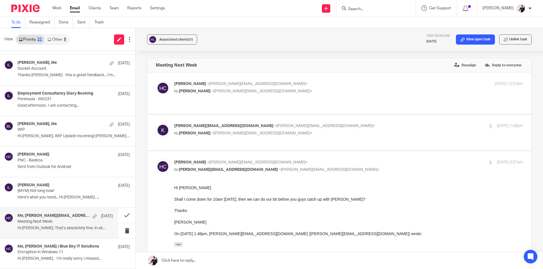
scroll to position [0, 0]
click at [125, 216] on button at bounding box center [126, 215] width 17 height 15
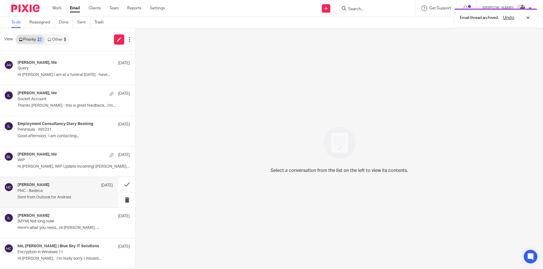
click at [75, 200] on div "[PERSON_NAME] [DATE] PNC - Badeca Sent from Outlook for Android" at bounding box center [65, 192] width 95 height 19
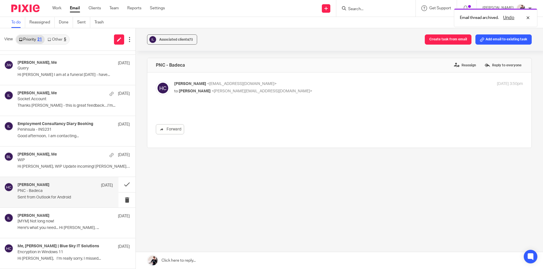
scroll to position [0, 0]
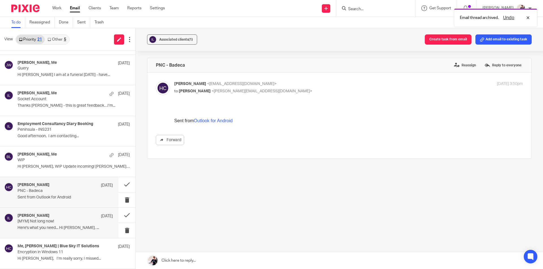
click at [72, 218] on div "Michelle Read 11 Sep" at bounding box center [65, 217] width 95 height 6
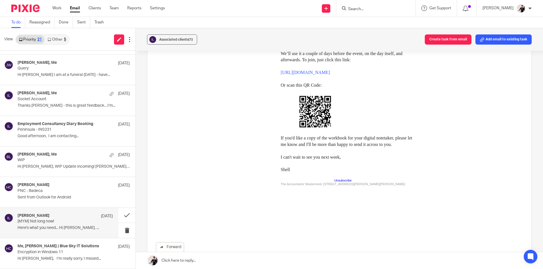
scroll to position [311, 0]
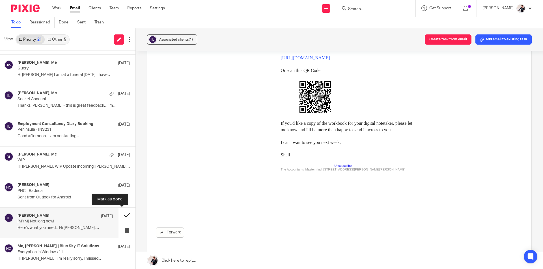
click at [126, 218] on button at bounding box center [126, 215] width 17 height 15
click at [75, 198] on p "Sent from Outlook for Android" at bounding box center [65, 197] width 95 height 5
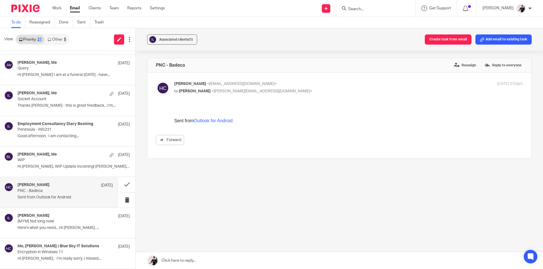
scroll to position [0, 0]
click at [448, 37] on button "Create task from email" at bounding box center [448, 39] width 47 height 10
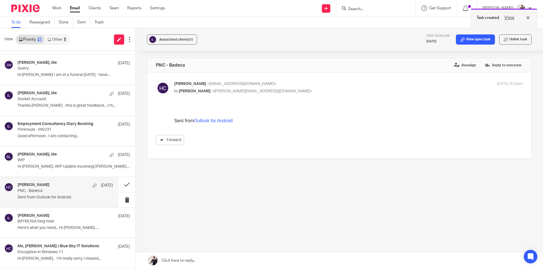
click at [510, 16] on button "View" at bounding box center [509, 17] width 14 height 7
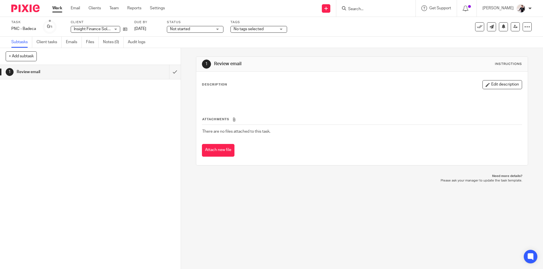
click at [253, 29] on span "No tags selected" at bounding box center [249, 29] width 30 height 4
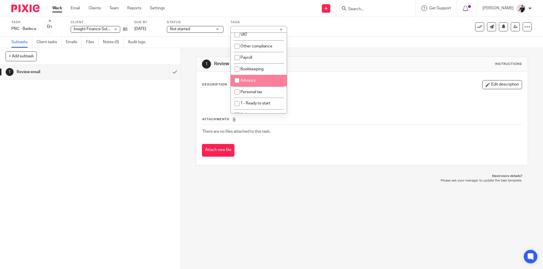
scroll to position [57, 0]
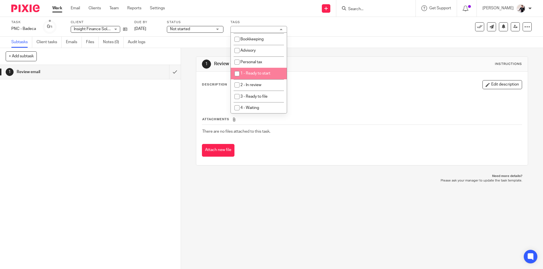
click at [268, 74] on span "1 - Ready to start" at bounding box center [255, 74] width 30 height 4
checkbox input "true"
click at [72, 8] on link "Email" at bounding box center [75, 8] width 9 height 6
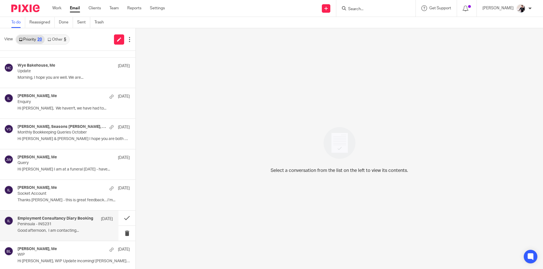
scroll to position [394, 0]
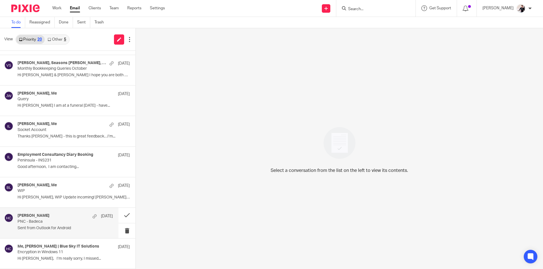
click at [65, 217] on div "[PERSON_NAME] [DATE]" at bounding box center [65, 217] width 95 height 6
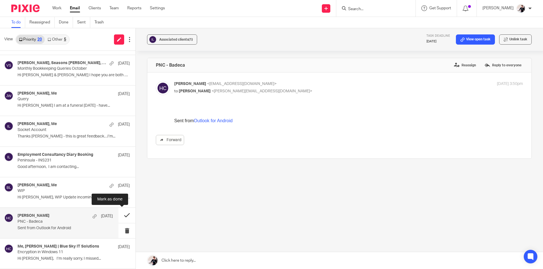
scroll to position [0, 0]
click at [123, 217] on button at bounding box center [126, 215] width 17 height 15
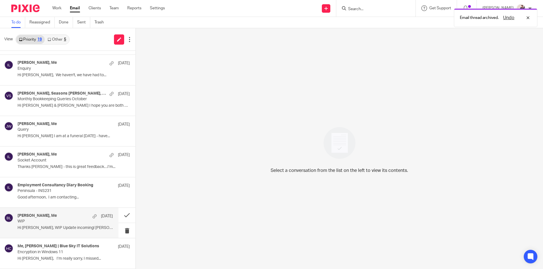
click at [68, 224] on p "WIP" at bounding box center [56, 221] width 76 height 5
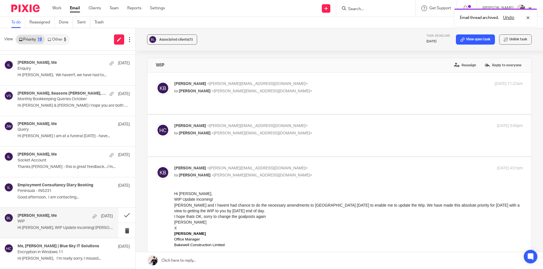
scroll to position [0, 0]
click at [477, 40] on link "View open task" at bounding box center [475, 39] width 39 height 10
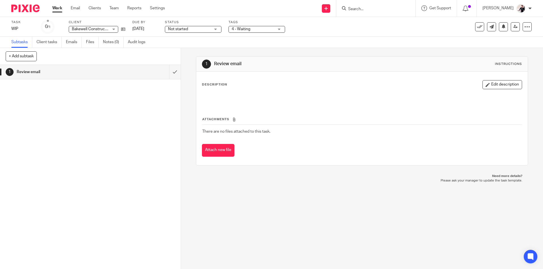
click at [184, 30] on span "Not started" at bounding box center [178, 29] width 20 height 4
click at [184, 51] on span "In progress" at bounding box center [179, 50] width 20 height 4
click at [145, 29] on link "[DATE]" at bounding box center [144, 29] width 25 height 6
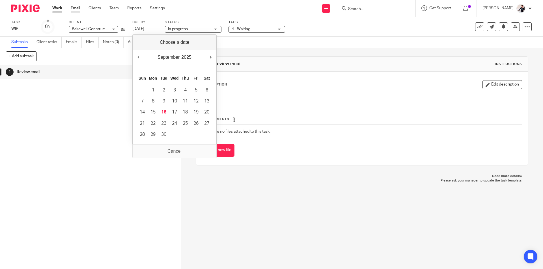
click at [76, 9] on link "Email" at bounding box center [75, 8] width 9 height 6
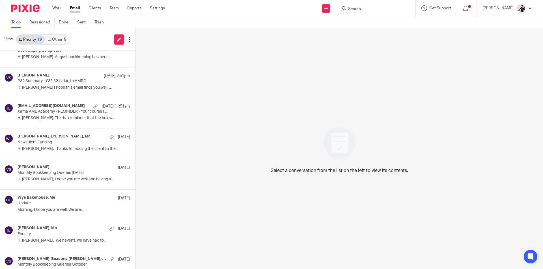
scroll to position [364, 0]
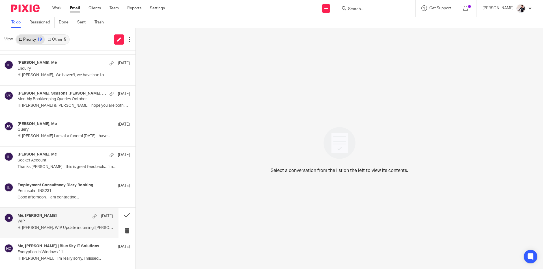
click at [39, 223] on p "WIP" at bounding box center [56, 221] width 76 height 5
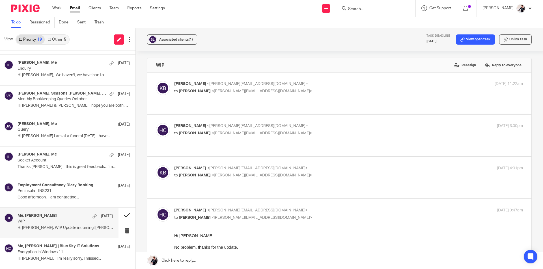
scroll to position [0, 0]
click at [120, 216] on button at bounding box center [126, 215] width 17 height 15
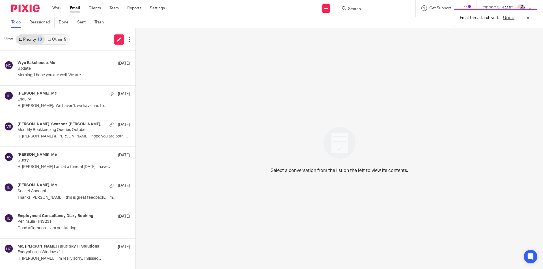
scroll to position [333, 0]
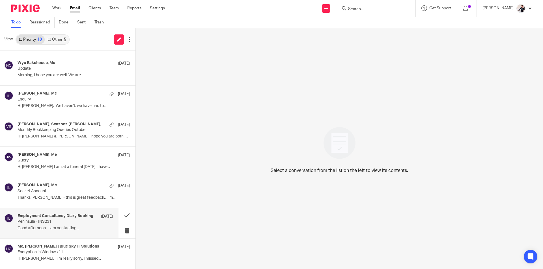
click at [58, 225] on p "Peninsula - INS231" at bounding box center [56, 222] width 76 height 5
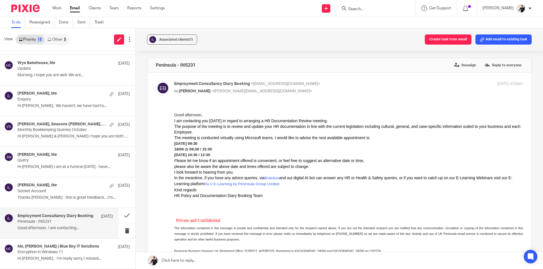
scroll to position [0, 0]
click at [448, 42] on button "Create task from email" at bounding box center [448, 39] width 47 height 10
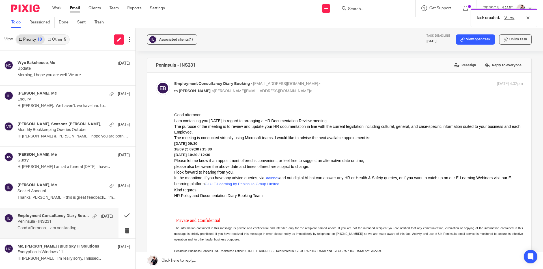
drag, startPoint x: 509, startPoint y: 17, endPoint x: 536, endPoint y: 34, distance: 31.9
click at [509, 17] on button "View" at bounding box center [509, 17] width 14 height 7
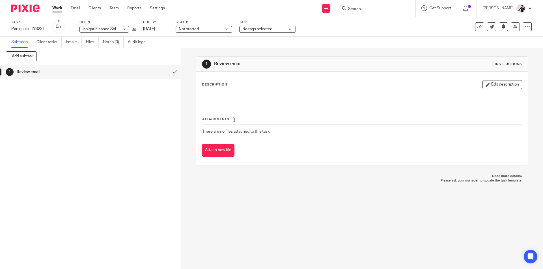
click at [256, 31] on span "No tags selected" at bounding box center [257, 29] width 30 height 4
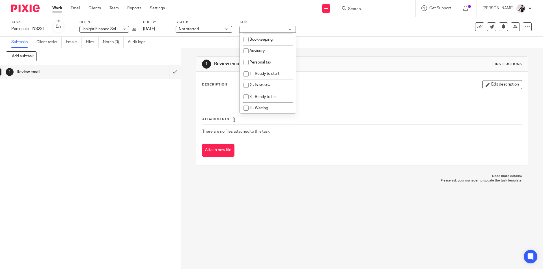
scroll to position [57, 0]
click at [265, 109] on span "4 - Waiting" at bounding box center [258, 108] width 19 height 4
checkbox input "true"
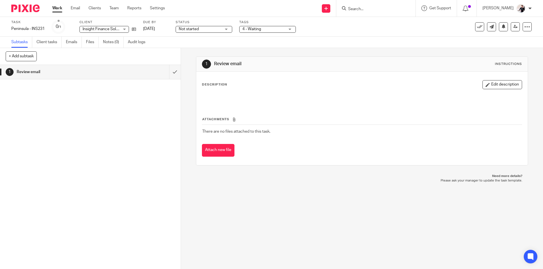
click at [191, 29] on span "Not started" at bounding box center [189, 29] width 20 height 4
click at [189, 52] on li "In progress" at bounding box center [204, 50] width 56 height 12
click at [158, 30] on link "[DATE]" at bounding box center [155, 29] width 25 height 6
click at [160, 27] on link "23 Sep 2025" at bounding box center [155, 29] width 25 height 6
click at [78, 8] on link "Email" at bounding box center [75, 8] width 9 height 6
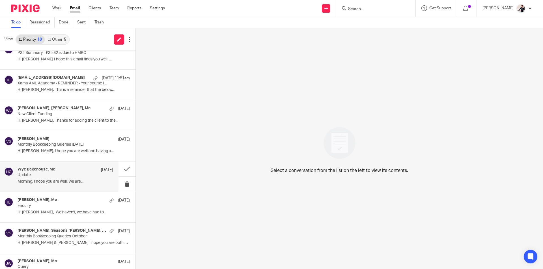
scroll to position [333, 0]
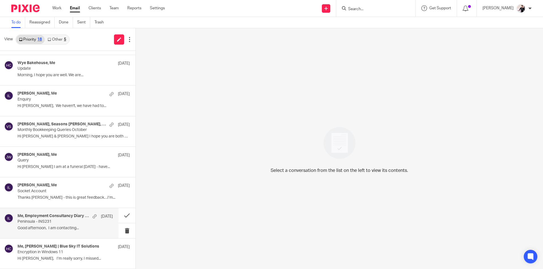
click at [49, 221] on p "Peninsula - INS231" at bounding box center [56, 222] width 76 height 5
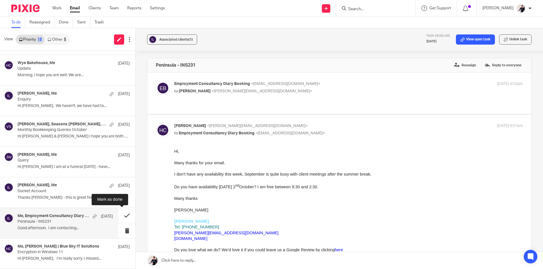
scroll to position [0, 0]
click at [120, 217] on button at bounding box center [126, 215] width 17 height 15
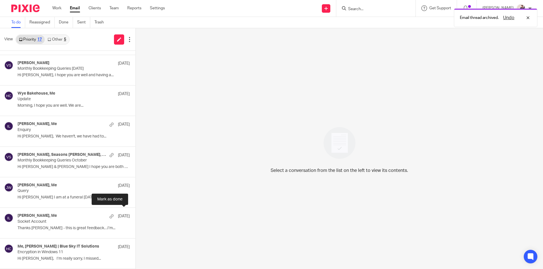
scroll to position [302, 0]
click at [46, 219] on h4 "[PERSON_NAME], Me" at bounding box center [37, 216] width 39 height 5
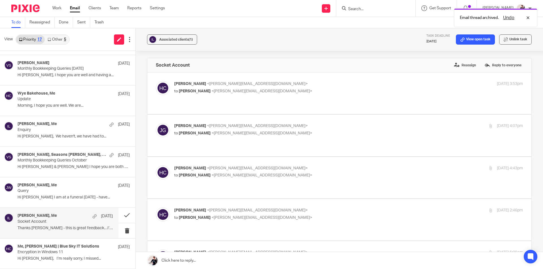
scroll to position [0, 0]
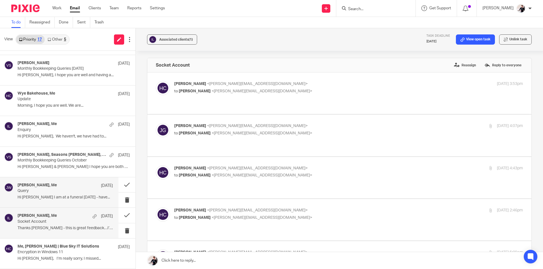
click at [53, 201] on div "Jonathan Wildgoose, Me 12 Sep Query Hi Helen I am at a funeral on Monday - have…" at bounding box center [65, 192] width 95 height 19
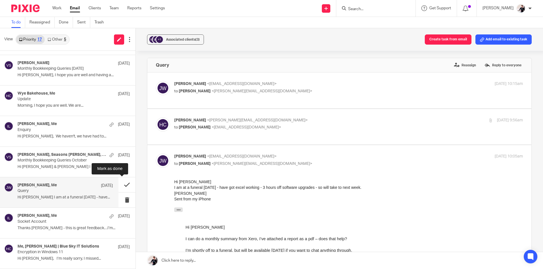
click at [120, 186] on button at bounding box center [126, 185] width 17 height 15
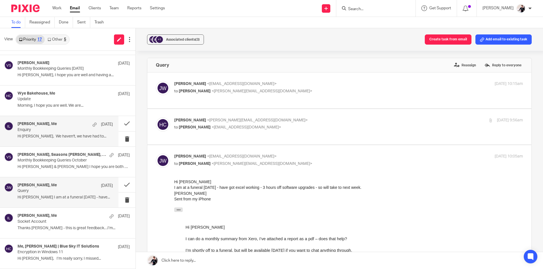
scroll to position [272, 0]
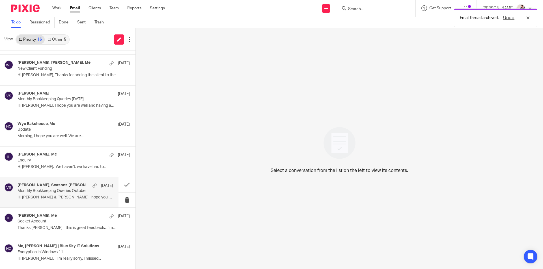
click at [62, 189] on p "Monthly Bookkeeping Queries October" at bounding box center [56, 191] width 76 height 5
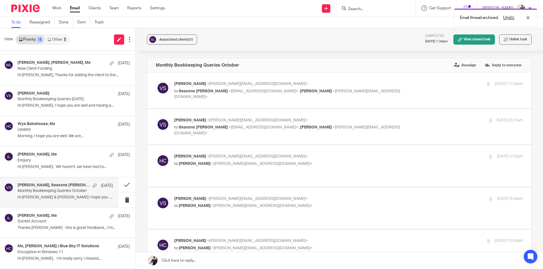
scroll to position [0, 0]
click at [118, 184] on button at bounding box center [126, 185] width 17 height 15
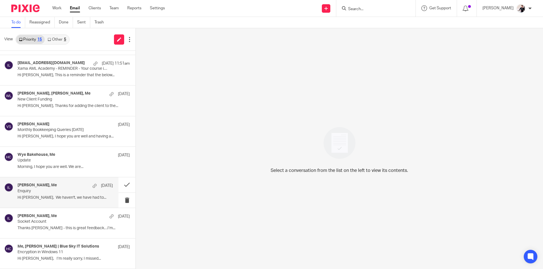
click at [48, 201] on div "Jasmine Durrant, Me 12 Sep Enquiry Hi Helen, We haven't, we have had to..." at bounding box center [65, 192] width 95 height 19
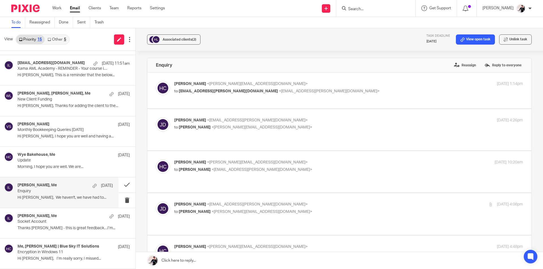
scroll to position [0, 0]
click at [471, 42] on link "View open task" at bounding box center [475, 39] width 39 height 10
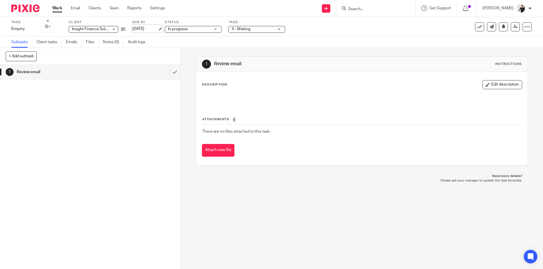
click at [149, 29] on link "[DATE]" at bounding box center [144, 29] width 25 height 6
click at [79, 8] on link "Email" at bounding box center [75, 8] width 9 height 6
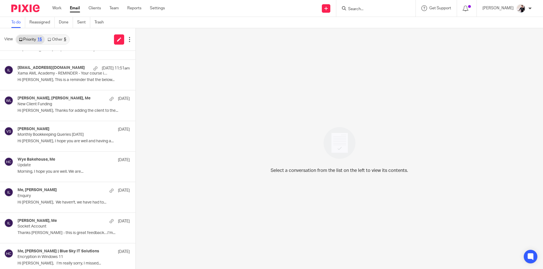
scroll to position [241, 0]
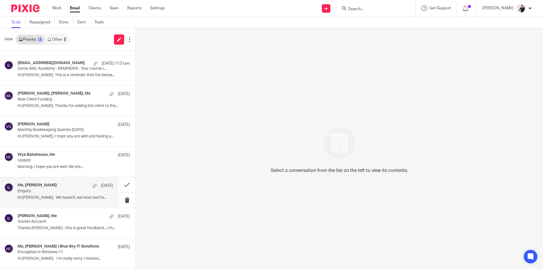
click at [33, 191] on p "Enquiry" at bounding box center [56, 191] width 76 height 5
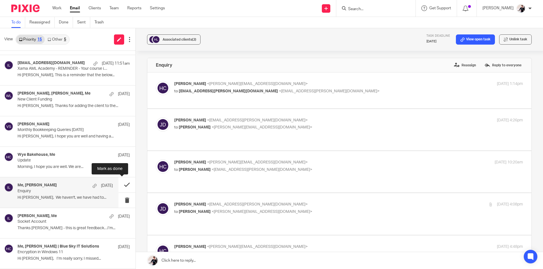
scroll to position [0, 0]
click at [121, 185] on button at bounding box center [126, 185] width 17 height 15
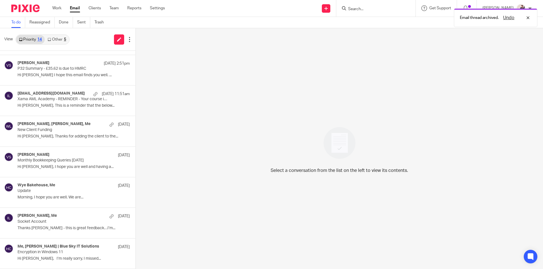
scroll to position [210, 0]
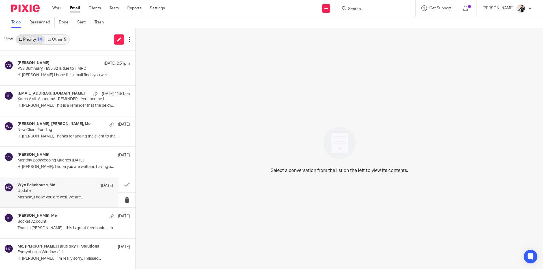
click at [78, 194] on p "Update" at bounding box center [56, 191] width 76 height 5
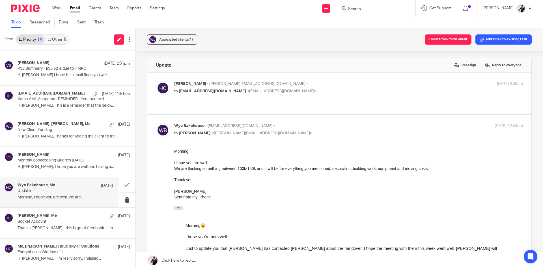
scroll to position [0, 0]
click at [450, 42] on button "Create task from email" at bounding box center [448, 39] width 47 height 10
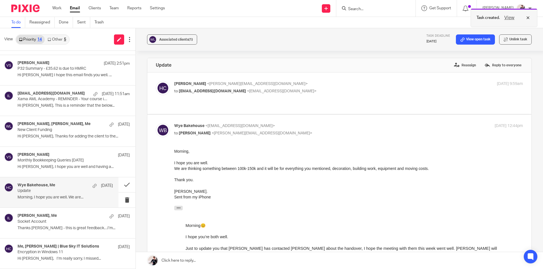
click at [507, 19] on button "View" at bounding box center [509, 17] width 14 height 7
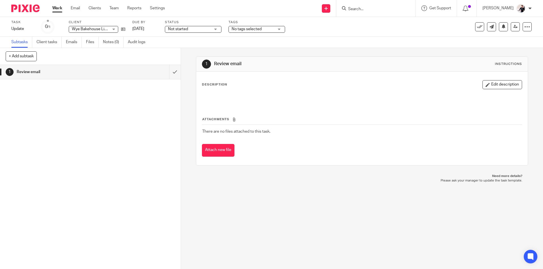
click at [211, 31] on div "Not started Not started" at bounding box center [193, 29] width 57 height 7
click at [200, 52] on li "In progress" at bounding box center [193, 50] width 56 height 12
click at [245, 31] on span "No tags selected" at bounding box center [247, 29] width 30 height 4
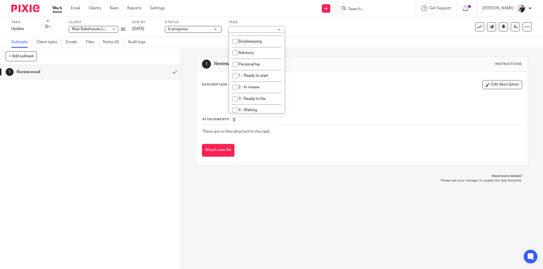
scroll to position [57, 0]
click at [263, 72] on span "1 - Ready to start" at bounding box center [253, 74] width 30 height 4
checkbox input "true"
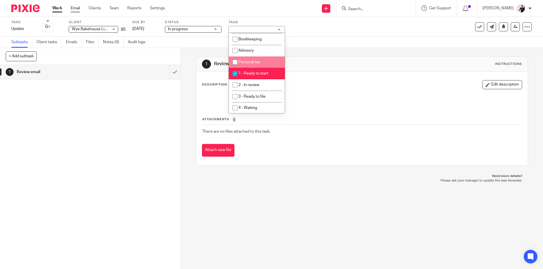
click at [74, 8] on link "Email" at bounding box center [75, 8] width 9 height 6
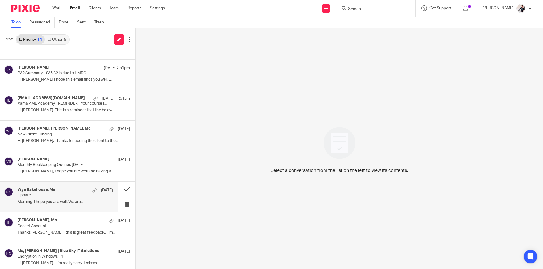
scroll to position [210, 0]
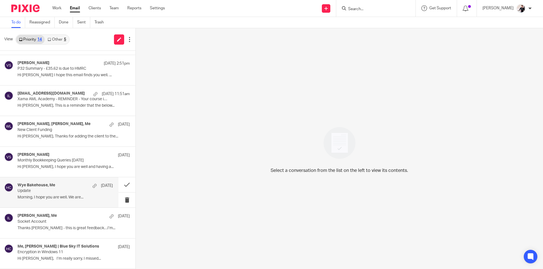
click at [50, 193] on p "Update" at bounding box center [56, 191] width 76 height 5
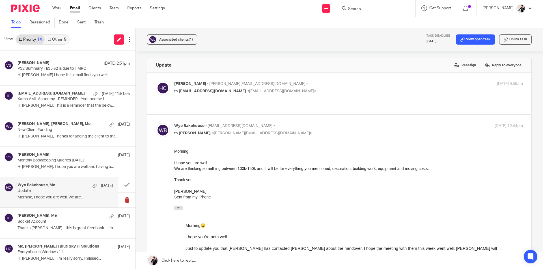
scroll to position [0, 0]
click at [118, 187] on button at bounding box center [126, 185] width 17 height 15
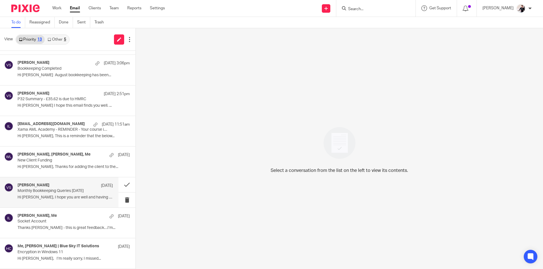
click at [41, 187] on h4 "[PERSON_NAME]" at bounding box center [34, 185] width 32 height 5
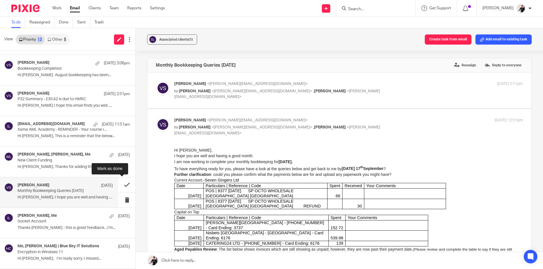
scroll to position [0, 0]
click at [118, 187] on button at bounding box center [126, 185] width 17 height 15
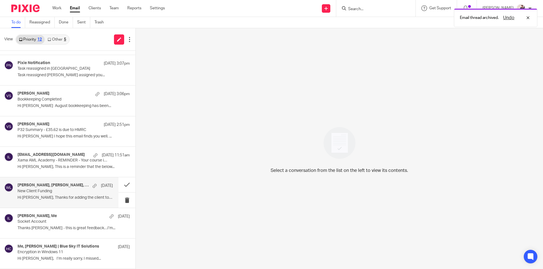
click at [50, 193] on p "New Client Funding" at bounding box center [56, 191] width 76 height 5
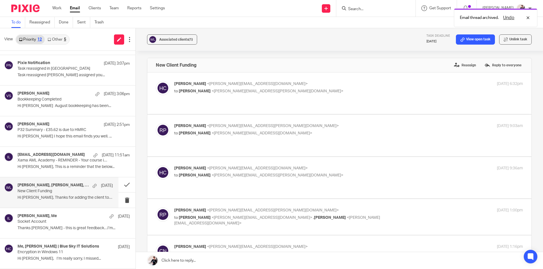
scroll to position [0, 0]
click at [471, 41] on link "View open task" at bounding box center [475, 39] width 39 height 10
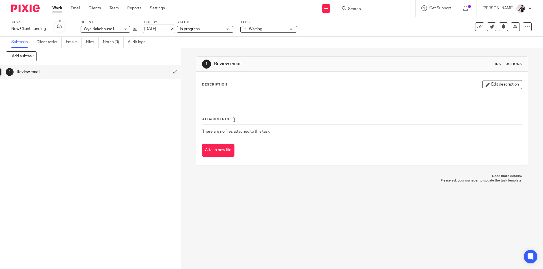
click at [157, 30] on link "[DATE]" at bounding box center [156, 29] width 25 height 6
click at [253, 30] on span "4 - Waiting" at bounding box center [252, 29] width 19 height 4
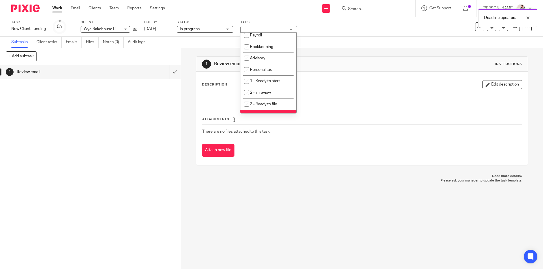
scroll to position [85, 0]
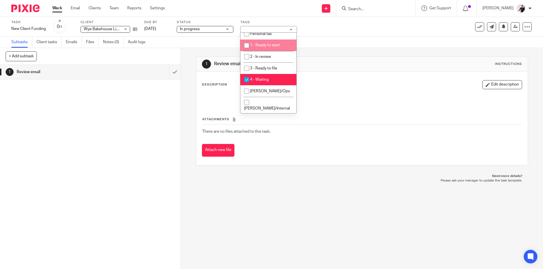
click at [254, 42] on li "1 - Ready to start" at bounding box center [268, 46] width 56 height 12
checkbox input "true"
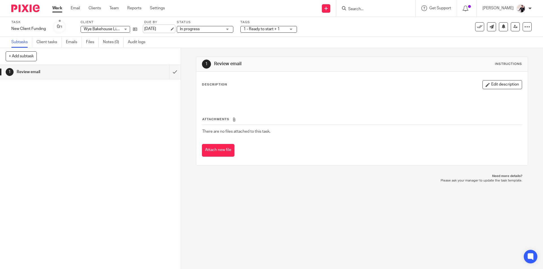
click at [154, 31] on link "18 Sep 2025" at bounding box center [156, 29] width 25 height 6
click at [73, 11] on div "Work Email Clients Team Reports Settings Work Email Clients Team Reports Settin…" at bounding box center [110, 8] width 127 height 17
click at [74, 11] on link "Email" at bounding box center [75, 8] width 9 height 6
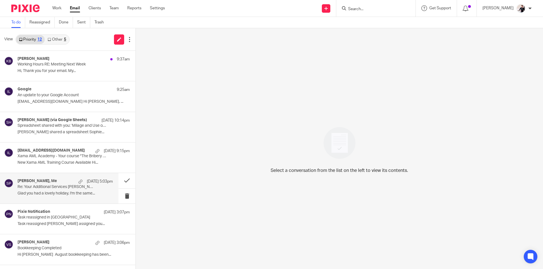
scroll to position [149, 0]
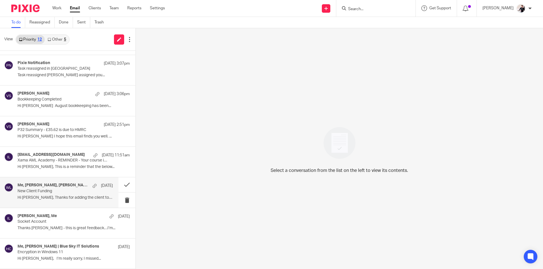
click at [55, 193] on p "New Client Funding" at bounding box center [56, 191] width 76 height 5
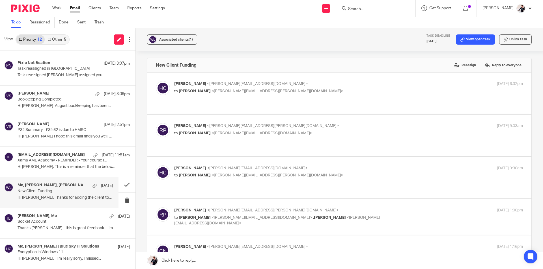
scroll to position [0, 0]
click at [124, 186] on button at bounding box center [126, 185] width 17 height 15
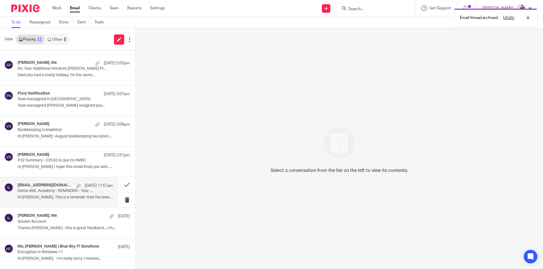
click at [52, 191] on p "Xama AML Academy - REMINDER - Your course is now available" at bounding box center [56, 191] width 76 height 5
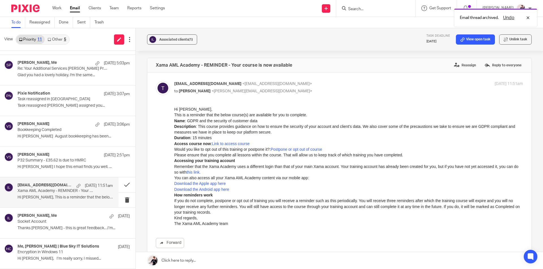
scroll to position [0, 0]
click at [122, 184] on button at bounding box center [126, 185] width 17 height 15
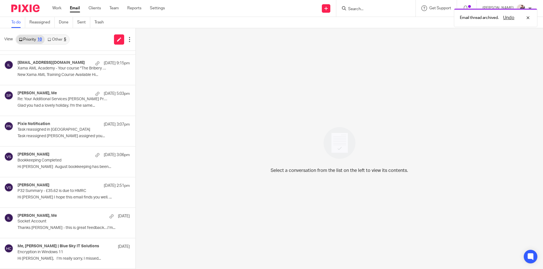
click at [62, 38] on link "Other 5" at bounding box center [57, 39] width 24 height 9
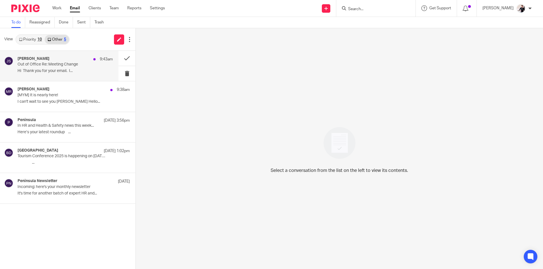
click at [74, 70] on p "Hi Thank you for your email. I..." at bounding box center [65, 71] width 95 height 5
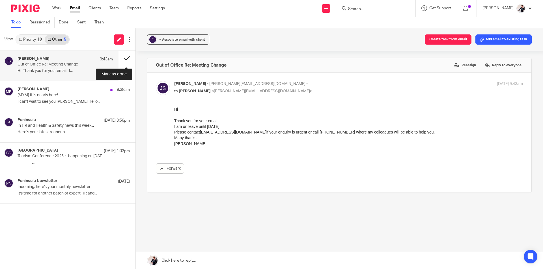
click at [122, 57] on button at bounding box center [126, 58] width 17 height 15
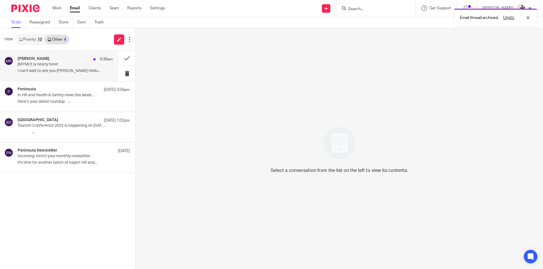
click at [55, 72] on p "I can't wait to see you [PERSON_NAME] Hello..." at bounding box center [65, 71] width 95 height 5
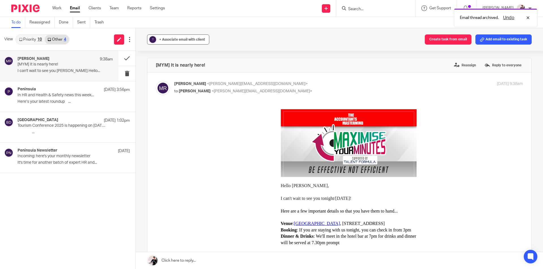
click at [182, 38] on span "+ Associate email with client" at bounding box center [182, 39] width 46 height 3
click at [179, 72] on input "text" at bounding box center [213, 73] width 120 height 6
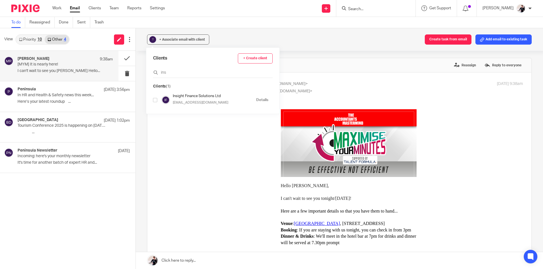
type input "ins"
click at [156, 101] on input "checkbox" at bounding box center [155, 100] width 4 height 4
checkbox input "true"
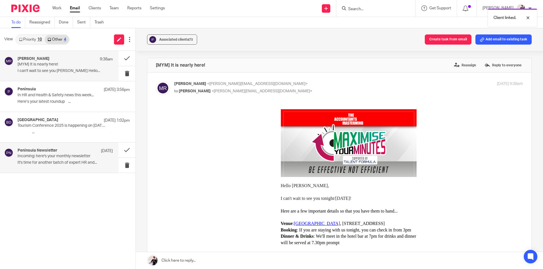
click at [26, 160] on div "Peninsula Newsletter 12 Sep Incoming: here's your monthly newsletter It's time …" at bounding box center [65, 157] width 95 height 19
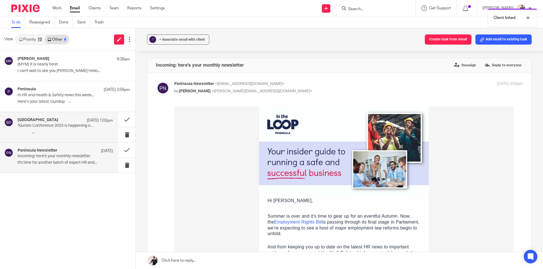
click at [33, 122] on h4 "Business Peak District" at bounding box center [38, 120] width 41 height 5
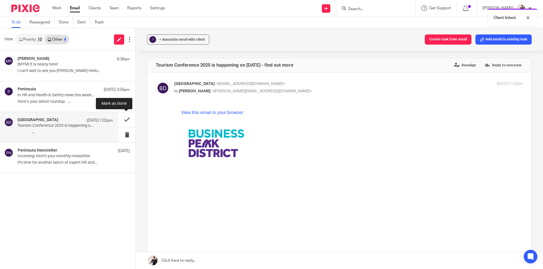
click at [122, 121] on button at bounding box center [126, 119] width 17 height 15
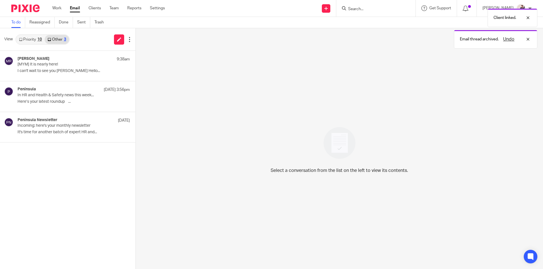
click at [38, 40] on div "10" at bounding box center [39, 40] width 5 height 4
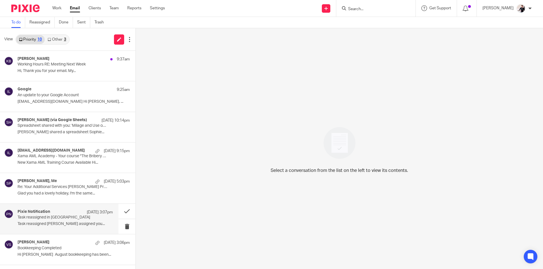
scroll to position [88, 0]
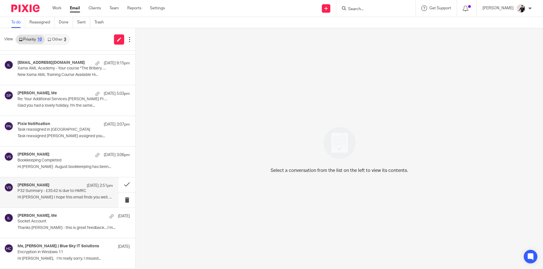
click at [48, 191] on p "P32 Summary - £35.62 is due to HMRC" at bounding box center [56, 191] width 76 height 5
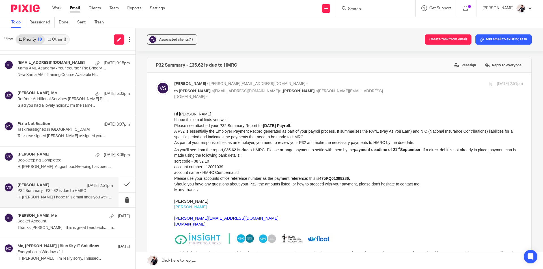
scroll to position [0, 0]
click at [119, 184] on button at bounding box center [126, 185] width 17 height 15
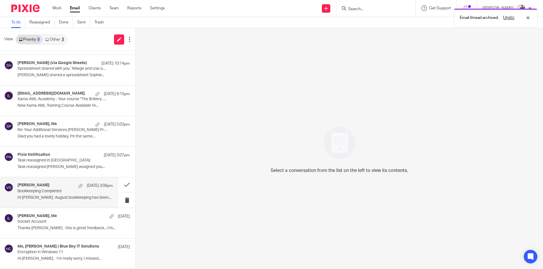
click at [54, 186] on div "Vicki Sanders 15 Sep 3:06pm" at bounding box center [65, 186] width 95 height 6
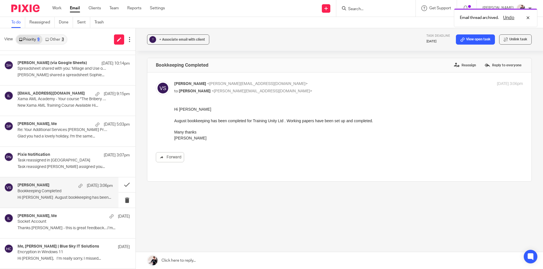
scroll to position [0, 0]
click at [185, 42] on div "+ Associate email with client" at bounding box center [182, 40] width 46 height 6
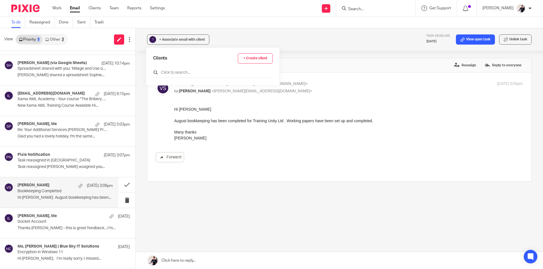
click at [182, 72] on input "text" at bounding box center [213, 73] width 120 height 6
type input "tra"
click at [156, 101] on input "checkbox" at bounding box center [155, 100] width 4 height 4
checkbox input "true"
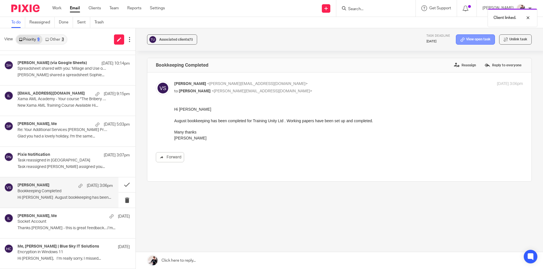
click at [471, 40] on link "View open task" at bounding box center [475, 39] width 39 height 10
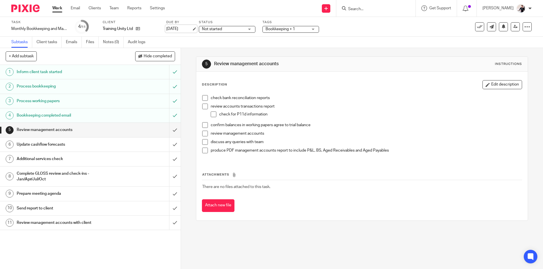
click at [176, 28] on link "[DATE]" at bounding box center [178, 29] width 25 height 6
click at [281, 29] on span "Bookkeeping + 1" at bounding box center [280, 29] width 29 height 4
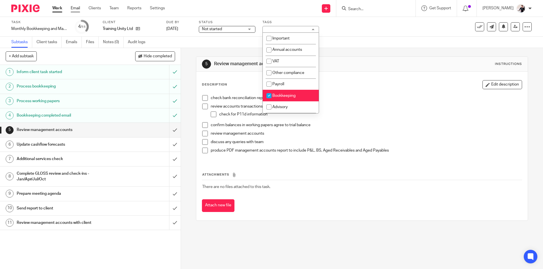
click at [77, 11] on link "Email" at bounding box center [75, 8] width 9 height 6
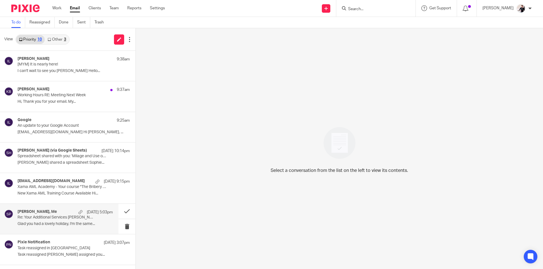
scroll to position [88, 0]
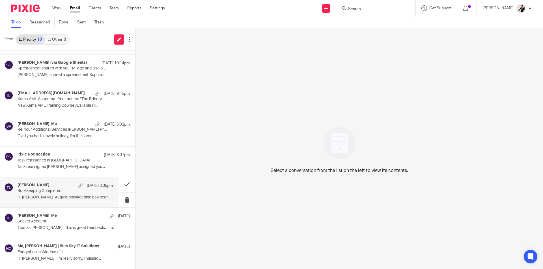
click at [43, 193] on p "Bookkeeping Completed" at bounding box center [56, 191] width 76 height 5
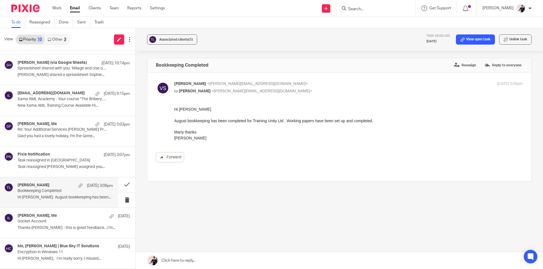
scroll to position [0, 0]
click at [119, 185] on button at bounding box center [126, 185] width 17 height 15
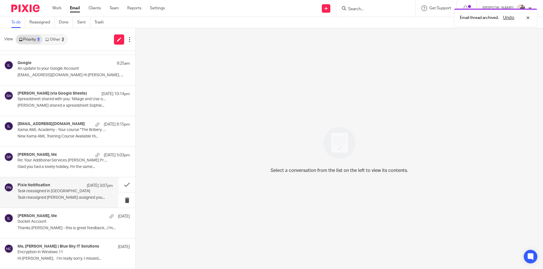
click at [44, 188] on h4 "Pixie Notification" at bounding box center [34, 185] width 33 height 5
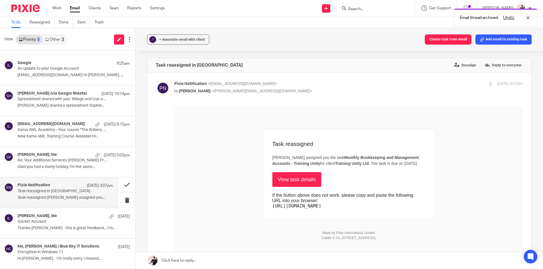
scroll to position [0, 0]
click at [120, 186] on button at bounding box center [126, 185] width 17 height 15
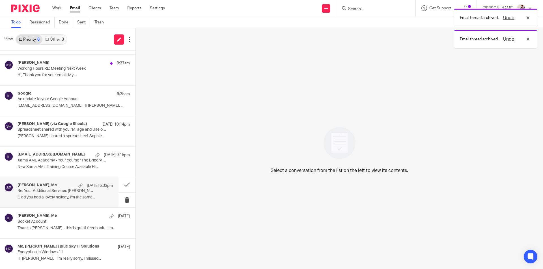
click at [46, 191] on p "Re: Your Additional Services [PERSON_NAME] Proposal #IFS1091. Please Review and…" at bounding box center [56, 191] width 76 height 5
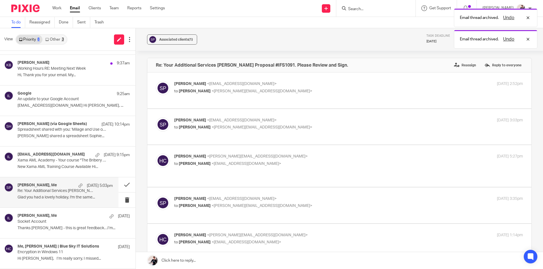
scroll to position [0, 0]
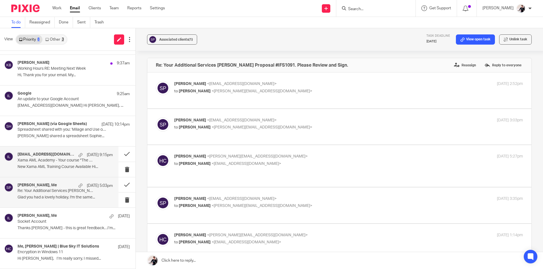
click at [67, 157] on div "training@xamatech.com 15 Sep 9:15pm" at bounding box center [65, 155] width 95 height 6
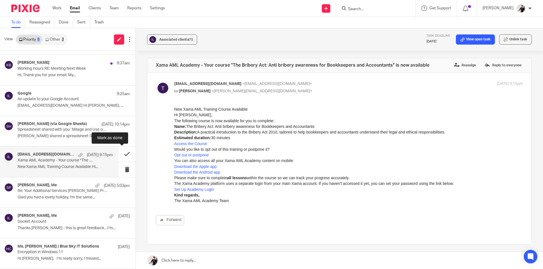
click at [121, 158] on button at bounding box center [126, 154] width 17 height 15
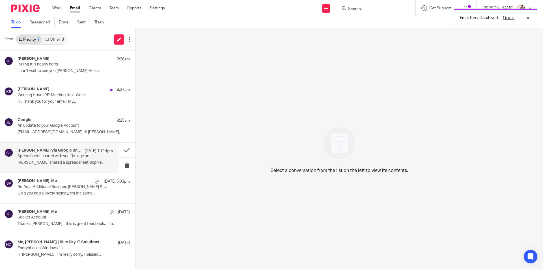
click at [52, 155] on p "Spreadsheet shared with you: ‘Milage and Use of Home 24-25’" at bounding box center [56, 156] width 76 height 5
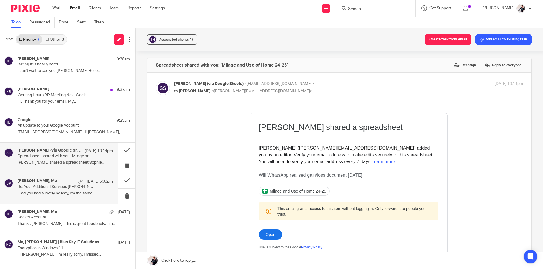
click at [63, 188] on p "Re: Your Additional Services [PERSON_NAME] Proposal #IFS1091. Please Review and…" at bounding box center [56, 187] width 76 height 5
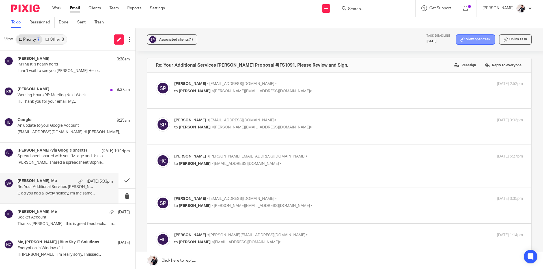
click at [470, 39] on link "View open task" at bounding box center [475, 39] width 39 height 10
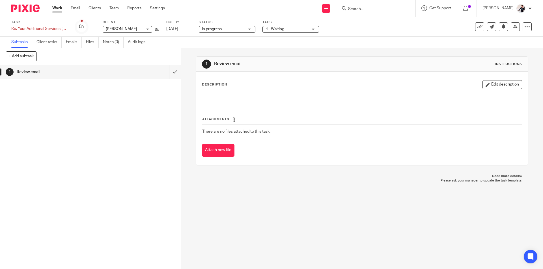
click at [285, 31] on span "4 - Waiting" at bounding box center [287, 29] width 42 height 6
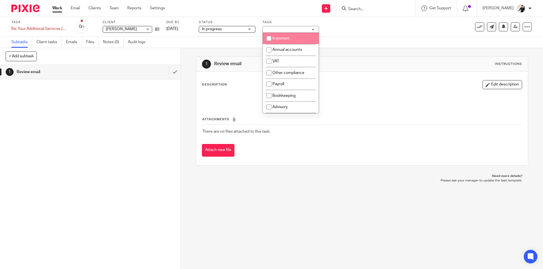
click at [285, 39] on span "Important" at bounding box center [280, 38] width 17 height 4
checkbox input "true"
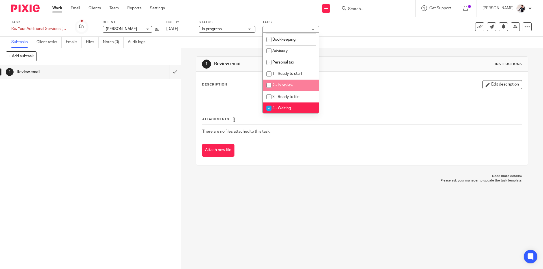
scroll to position [57, 0]
click at [79, 10] on link "Email" at bounding box center [75, 8] width 9 height 6
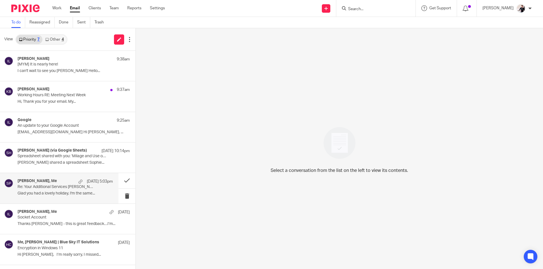
click at [43, 187] on p "Re: Your Additional Services [PERSON_NAME] Proposal #IFS1091. Please Review and…" at bounding box center [56, 187] width 76 height 5
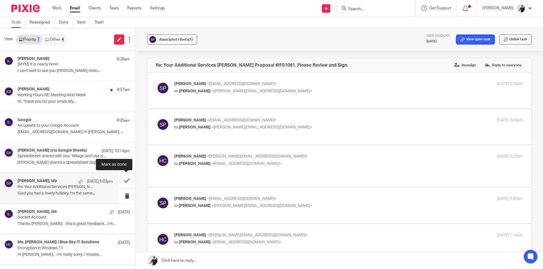
click at [130, 179] on button at bounding box center [126, 180] width 17 height 15
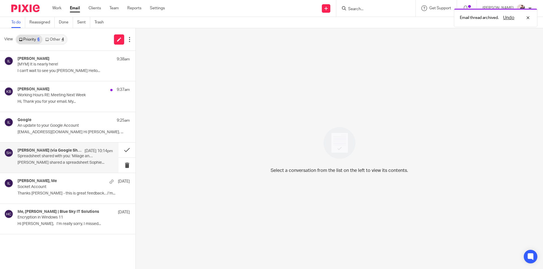
click at [56, 156] on p "Spreadsheet shared with you: ‘Milage and Use of Home 24-25’" at bounding box center [56, 156] width 76 height 5
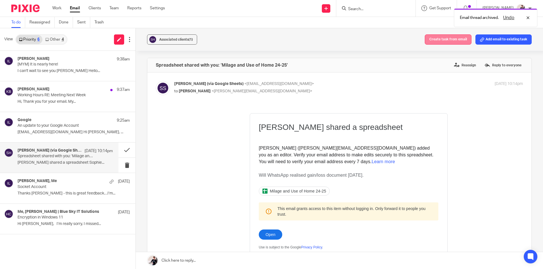
click at [434, 41] on button "Create task from email" at bounding box center [448, 39] width 47 height 10
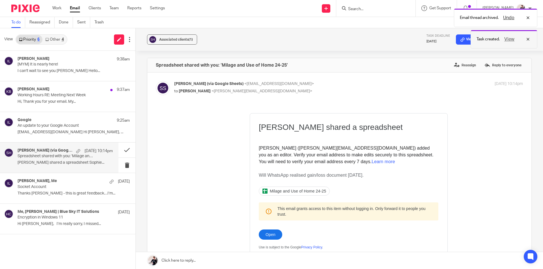
click at [511, 38] on button "View" at bounding box center [509, 39] width 14 height 7
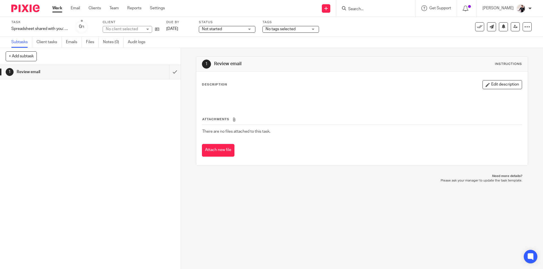
click at [276, 26] on span "No tags selected" at bounding box center [287, 29] width 42 height 6
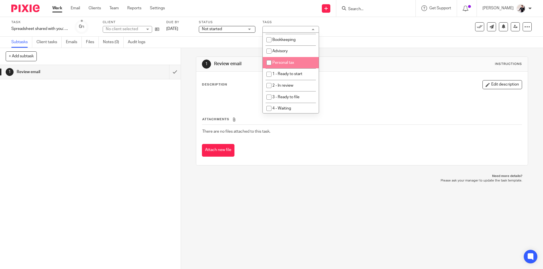
scroll to position [57, 0]
click at [295, 75] on span "1 - Ready to start" at bounding box center [287, 74] width 30 height 4
checkbox input "true"
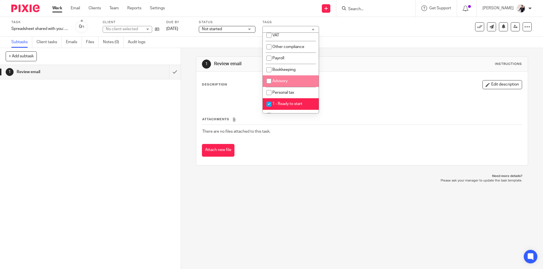
scroll to position [0, 0]
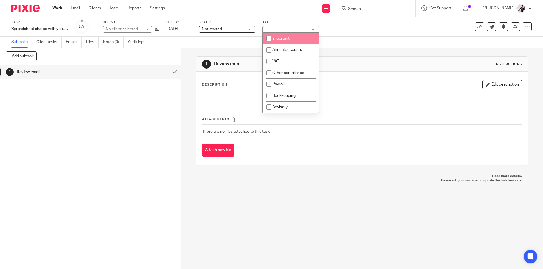
drag, startPoint x: 295, startPoint y: 40, endPoint x: 240, endPoint y: 45, distance: 54.8
click at [295, 40] on li "Important" at bounding box center [291, 39] width 56 height 12
checkbox input "true"
click at [140, 31] on div "No client selected" at bounding box center [127, 29] width 49 height 7
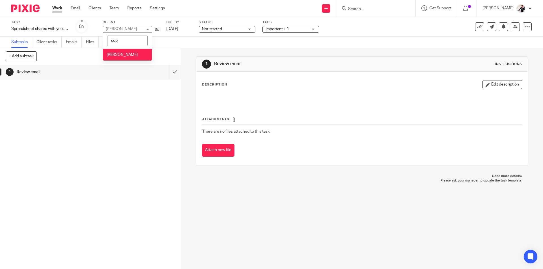
type input "sop"
click at [109, 53] on span "[PERSON_NAME]" at bounding box center [122, 55] width 31 height 4
click at [76, 9] on link "Email" at bounding box center [75, 8] width 9 height 6
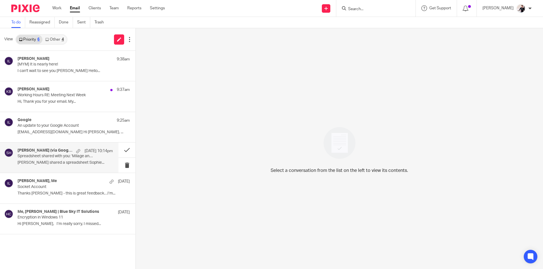
click at [46, 155] on p "Spreadsheet shared with you: ‘Milage and Use of Home 24-25’" at bounding box center [56, 156] width 76 height 5
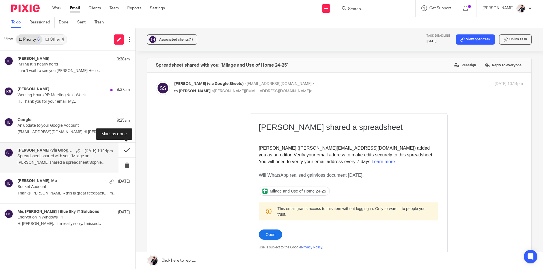
click at [125, 149] on button at bounding box center [126, 150] width 17 height 15
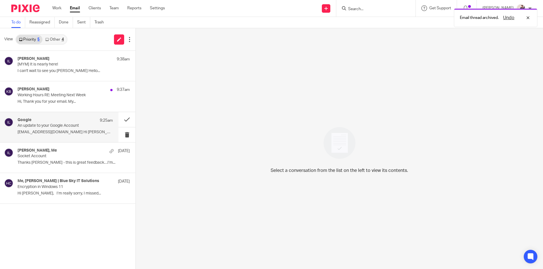
click at [71, 128] on p "An update to your Google Account" at bounding box center [56, 126] width 76 height 5
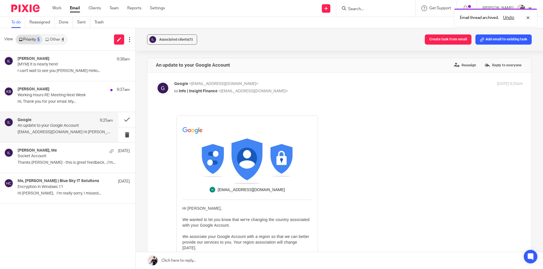
scroll to position [170, 0]
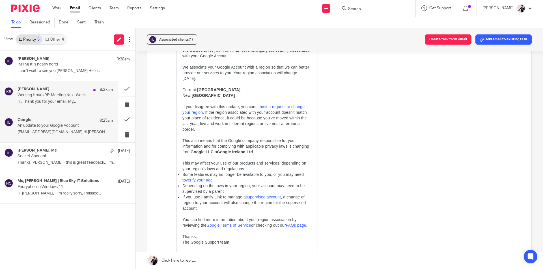
click at [40, 97] on p "Working Hours RE: Meeting Next Week" at bounding box center [56, 95] width 76 height 5
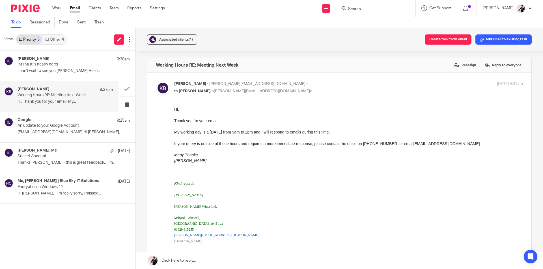
scroll to position [0, 0]
click at [123, 89] on button at bounding box center [126, 88] width 17 height 15
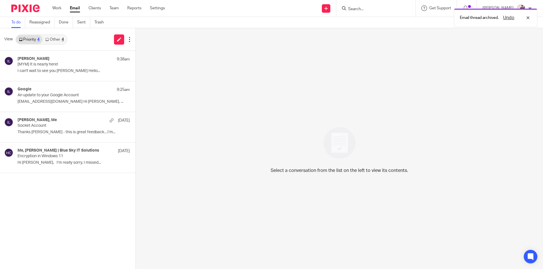
click at [57, 35] on link "Other 4" at bounding box center [54, 39] width 24 height 9
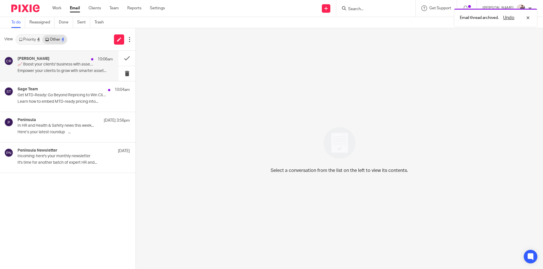
click at [64, 61] on div "Chris Roxburgh 10:06am" at bounding box center [65, 60] width 95 height 6
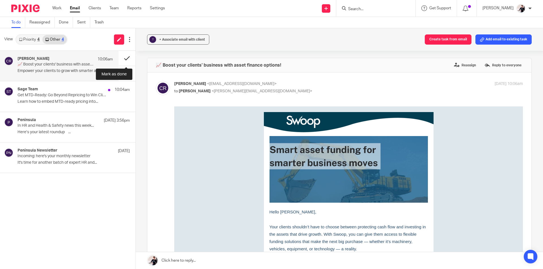
click at [125, 57] on button at bounding box center [126, 58] width 17 height 15
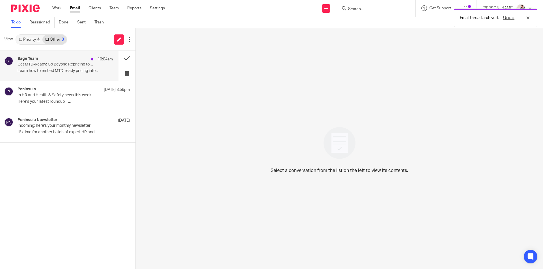
click at [64, 70] on p "Learn how to embed MTD-ready pricing into..." at bounding box center [65, 71] width 95 height 5
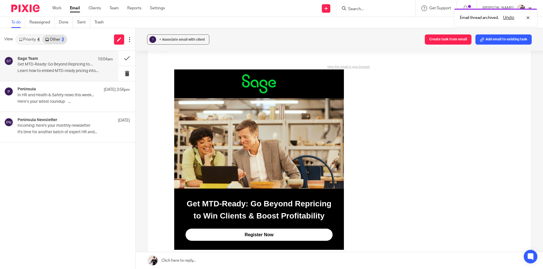
scroll to position [28, 0]
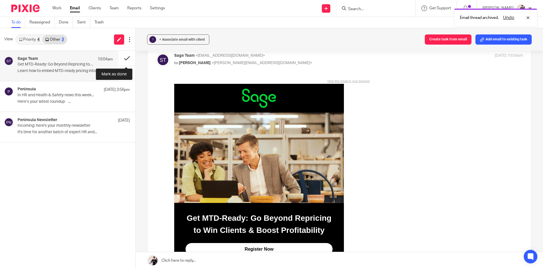
click at [124, 56] on button at bounding box center [126, 58] width 17 height 15
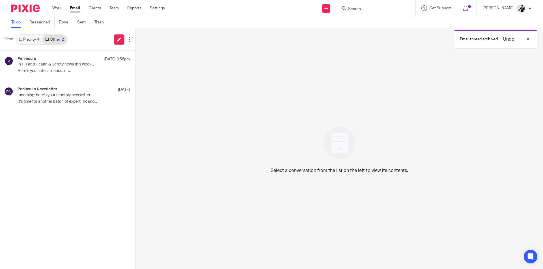
click at [30, 39] on link "Priority 4" at bounding box center [29, 39] width 26 height 9
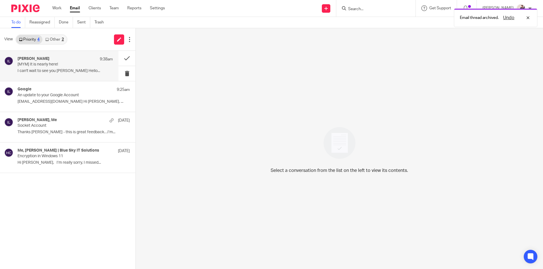
click at [60, 71] on p "I can't wait to see you Helen Hello..." at bounding box center [65, 71] width 95 height 5
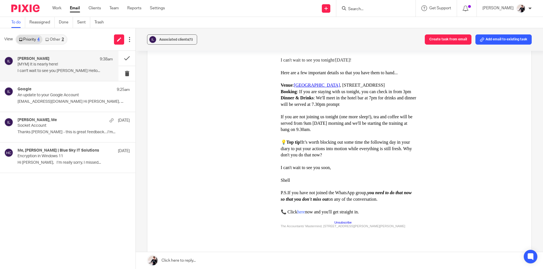
scroll to position [141, 0]
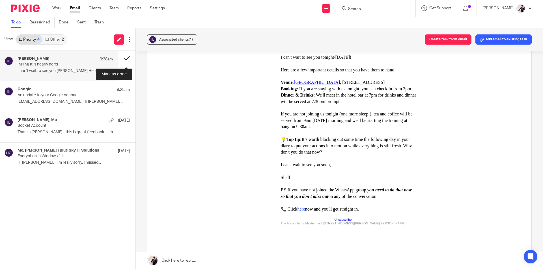
click at [128, 57] on button at bounding box center [126, 58] width 17 height 15
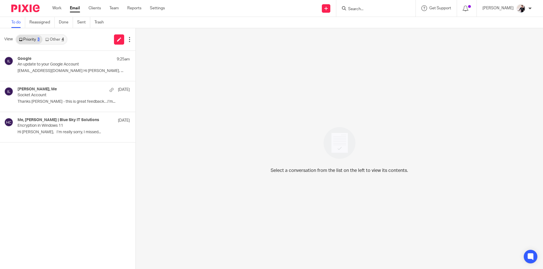
click at [51, 42] on link "Other 4" at bounding box center [54, 39] width 24 height 9
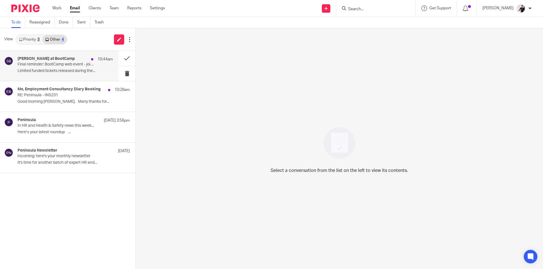
click at [63, 62] on div "[PERSON_NAME] at BootCamp 10:44am" at bounding box center [65, 60] width 95 height 6
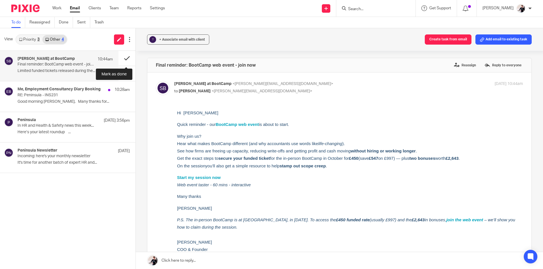
click at [130, 62] on button at bounding box center [126, 58] width 17 height 15
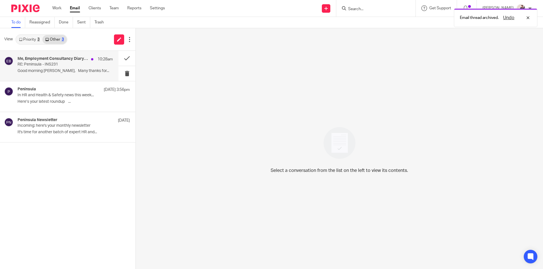
click at [35, 71] on p "Good morning [PERSON_NAME], Many thanks for..." at bounding box center [65, 71] width 95 height 5
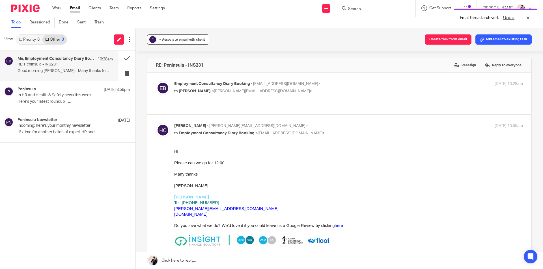
click at [197, 38] on span "+ Associate email with client" at bounding box center [182, 39] width 46 height 3
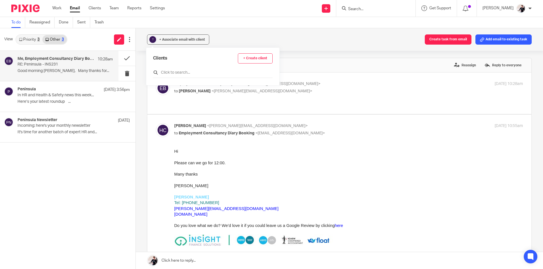
click at [199, 71] on input "text" at bounding box center [213, 73] width 120 height 6
type input "insigh"
click at [156, 102] on input "checkbox" at bounding box center [155, 100] width 4 height 4
checkbox input "true"
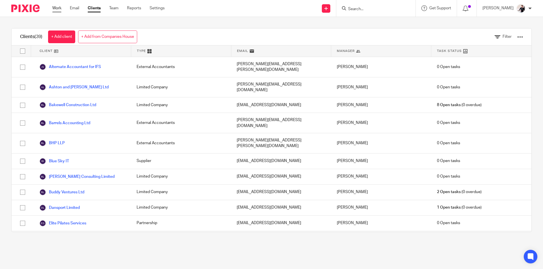
click at [58, 9] on link "Work" at bounding box center [56, 8] width 9 height 6
